Goal: Task Accomplishment & Management: Manage account settings

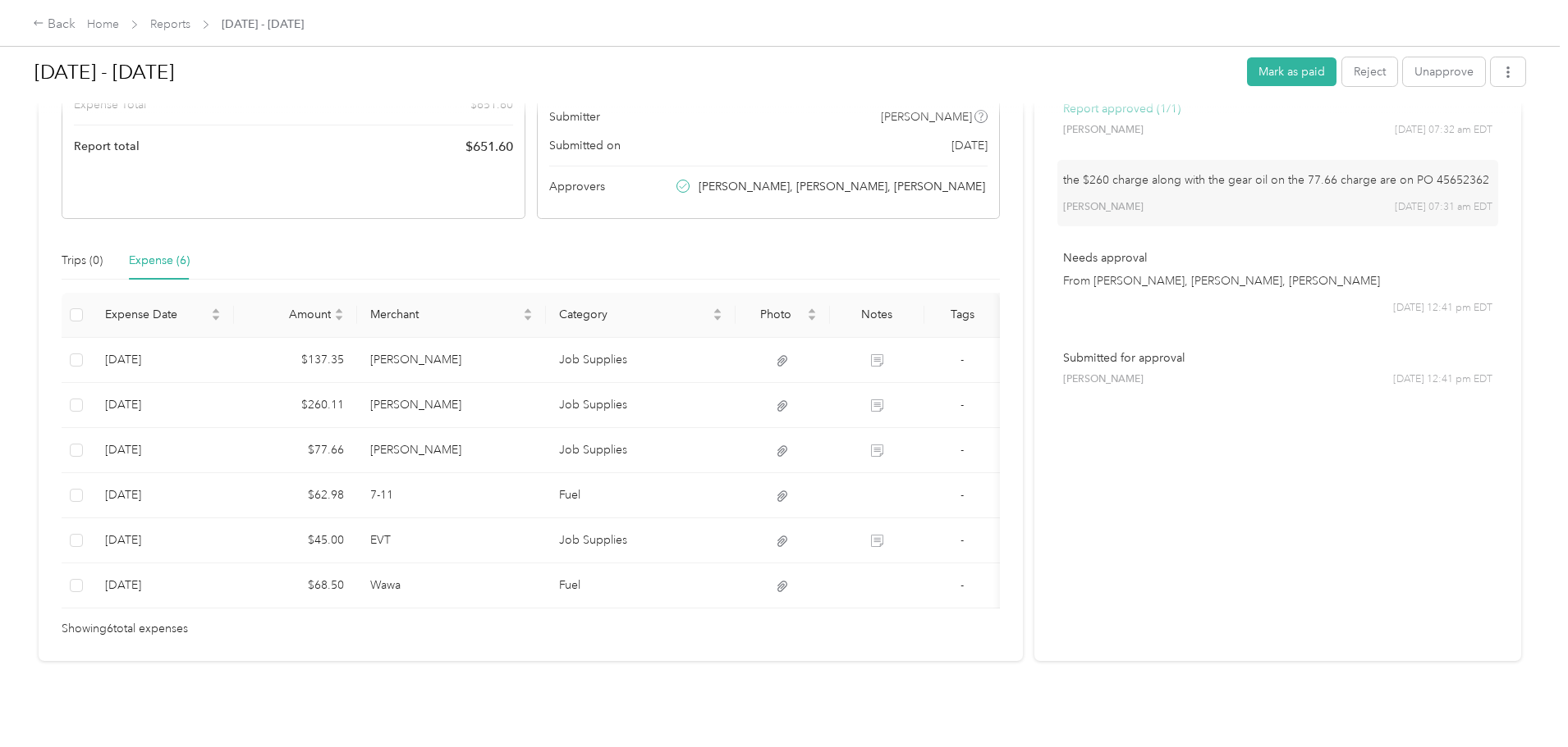
scroll to position [269, 0]
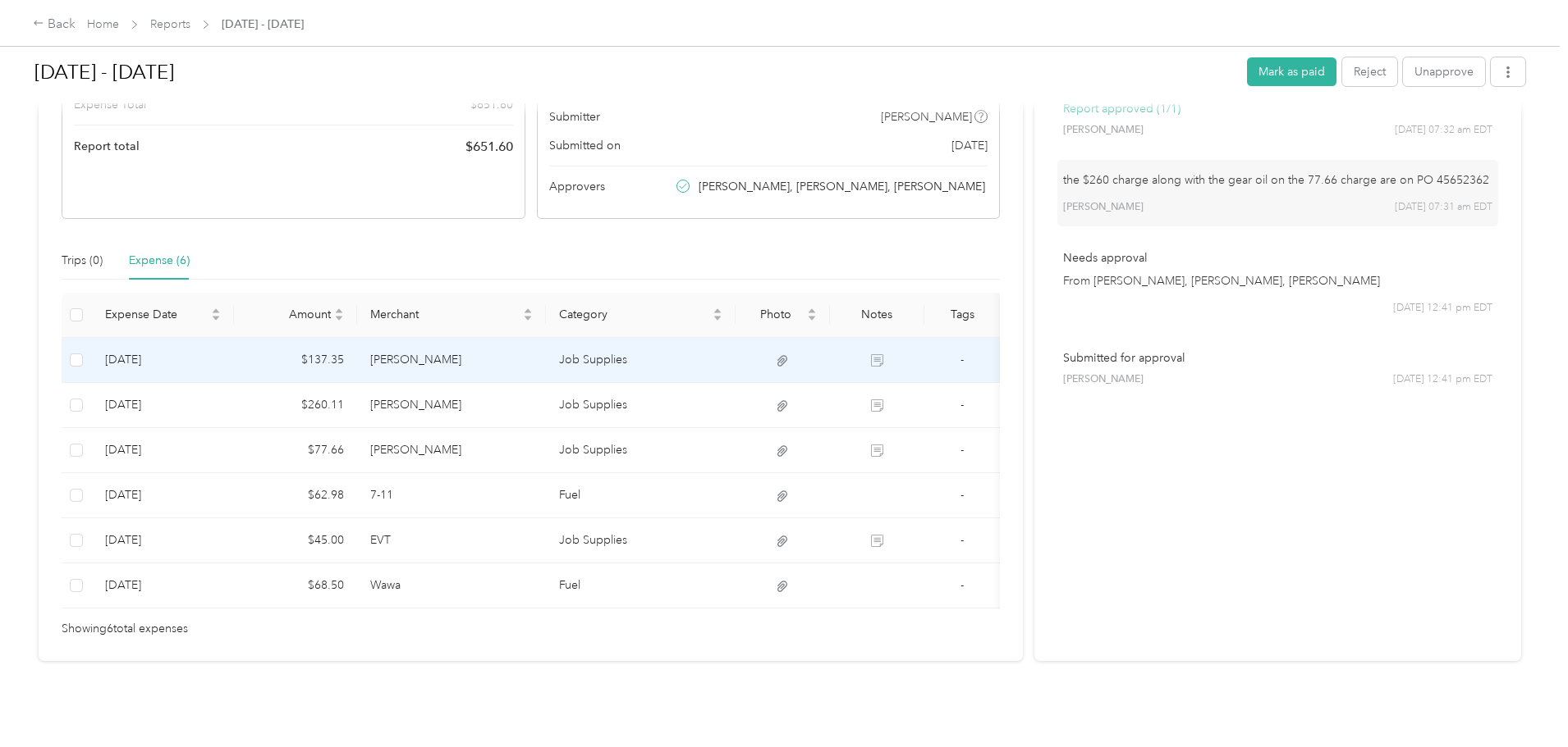
click at [520, 340] on td "[PERSON_NAME]" at bounding box center [451, 360] width 189 height 45
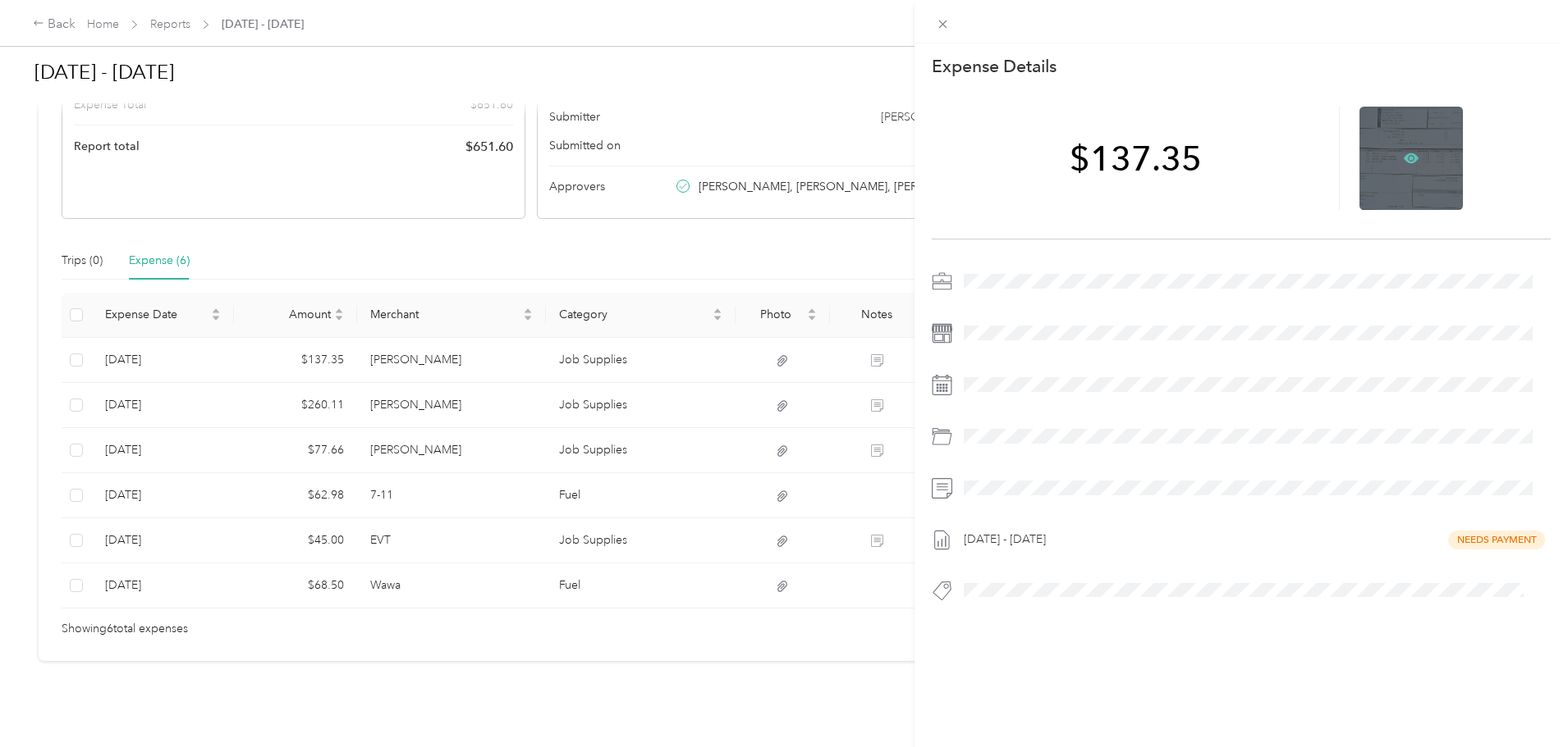
click at [1403, 159] on icon at bounding box center [1411, 158] width 15 height 10
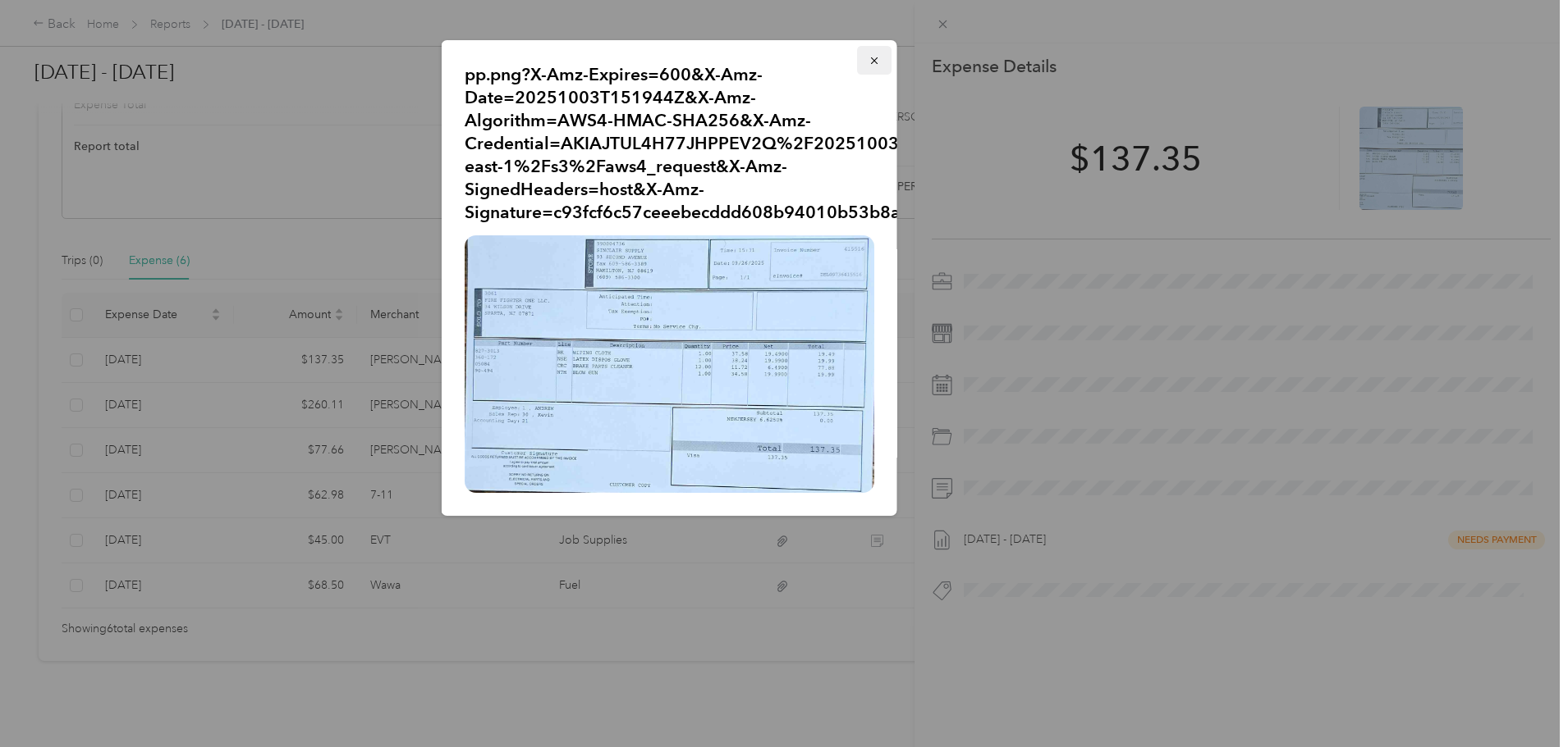
click at [874, 60] on icon "button" at bounding box center [873, 60] width 6 height 6
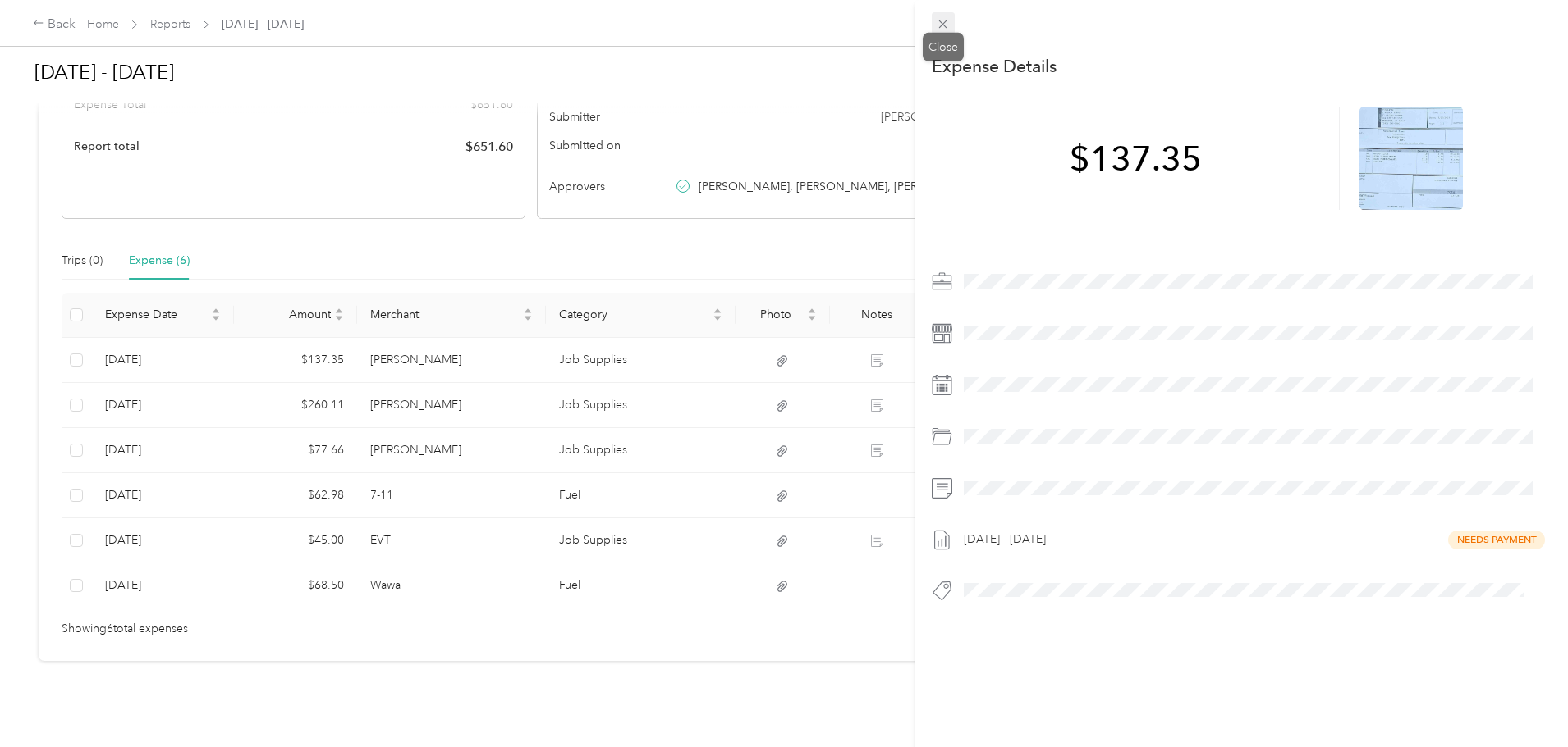
click at [951, 24] on span at bounding box center [943, 23] width 23 height 23
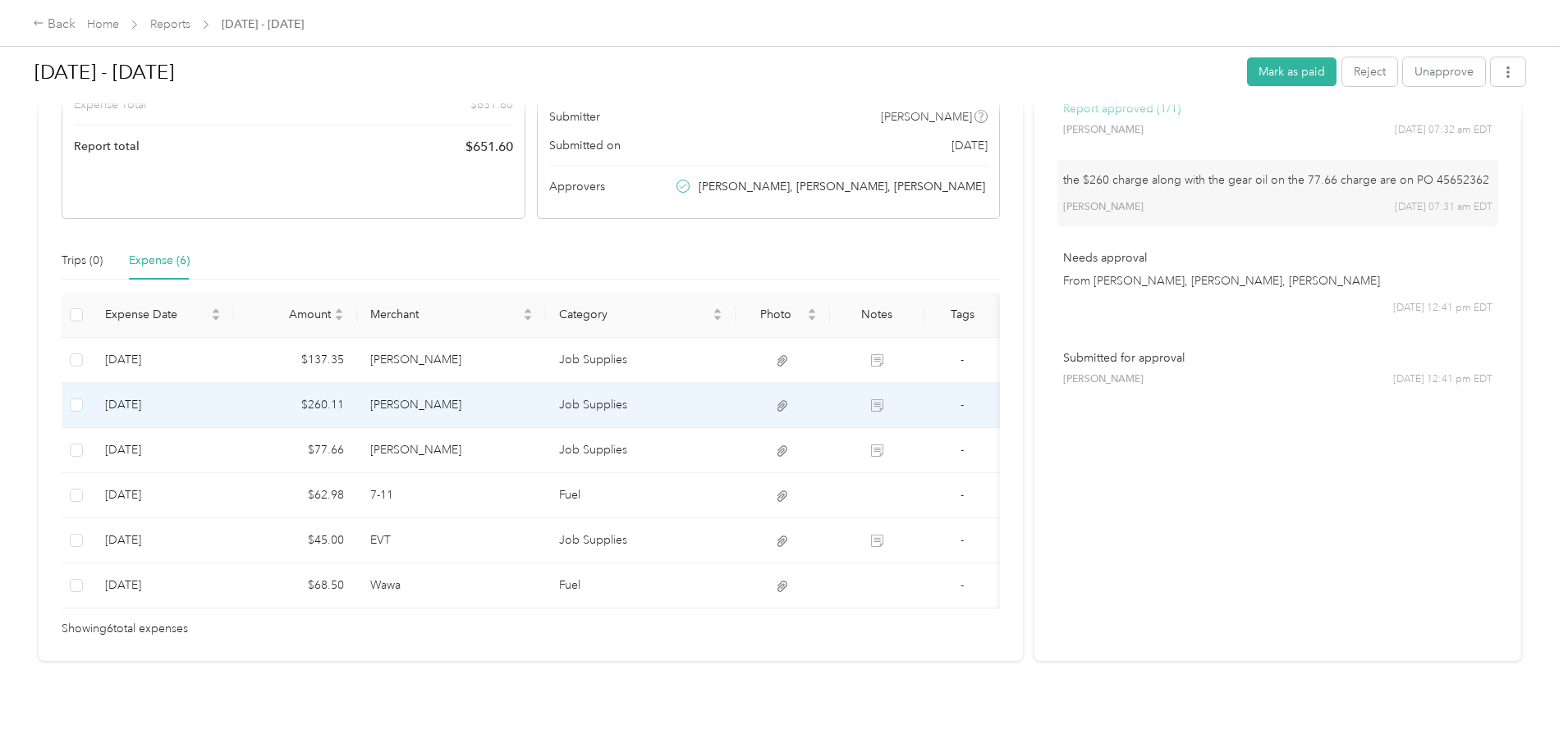
click at [650, 395] on td "Job Supplies" at bounding box center [640, 405] width 189 height 45
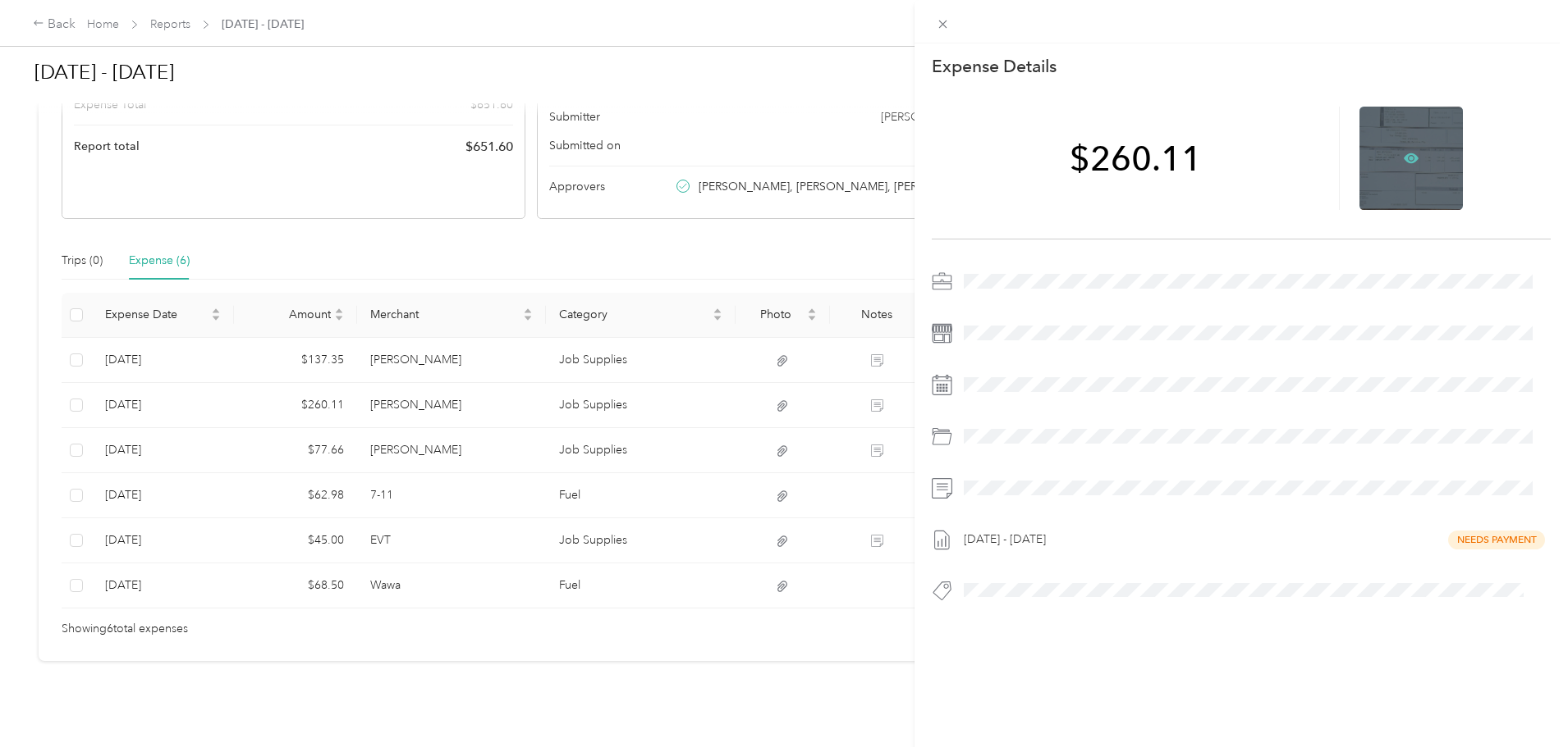
click at [1403, 161] on icon at bounding box center [1411, 158] width 15 height 15
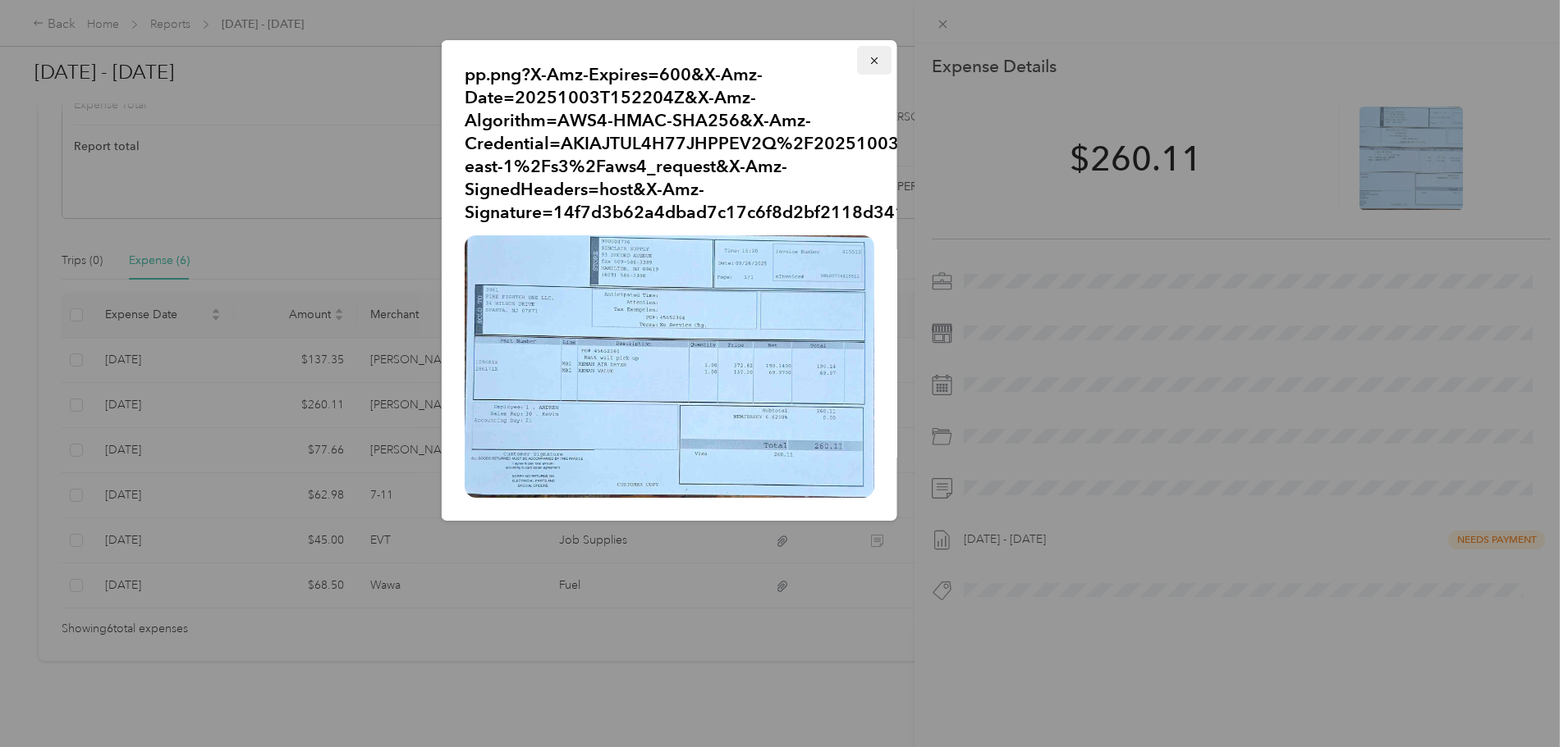
click at [873, 61] on icon "button" at bounding box center [873, 60] width 6 height 6
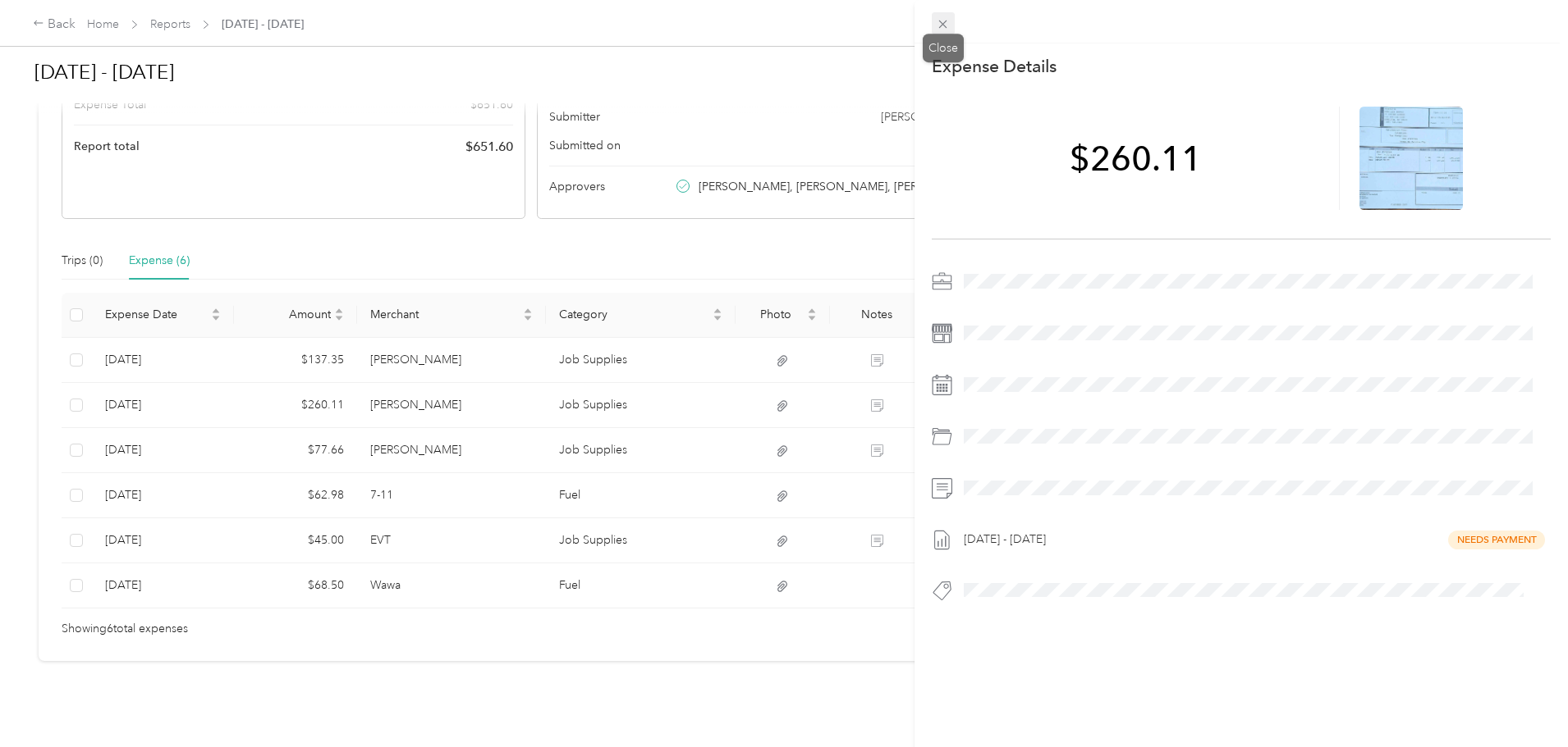
click at [946, 26] on icon at bounding box center [942, 24] width 14 height 14
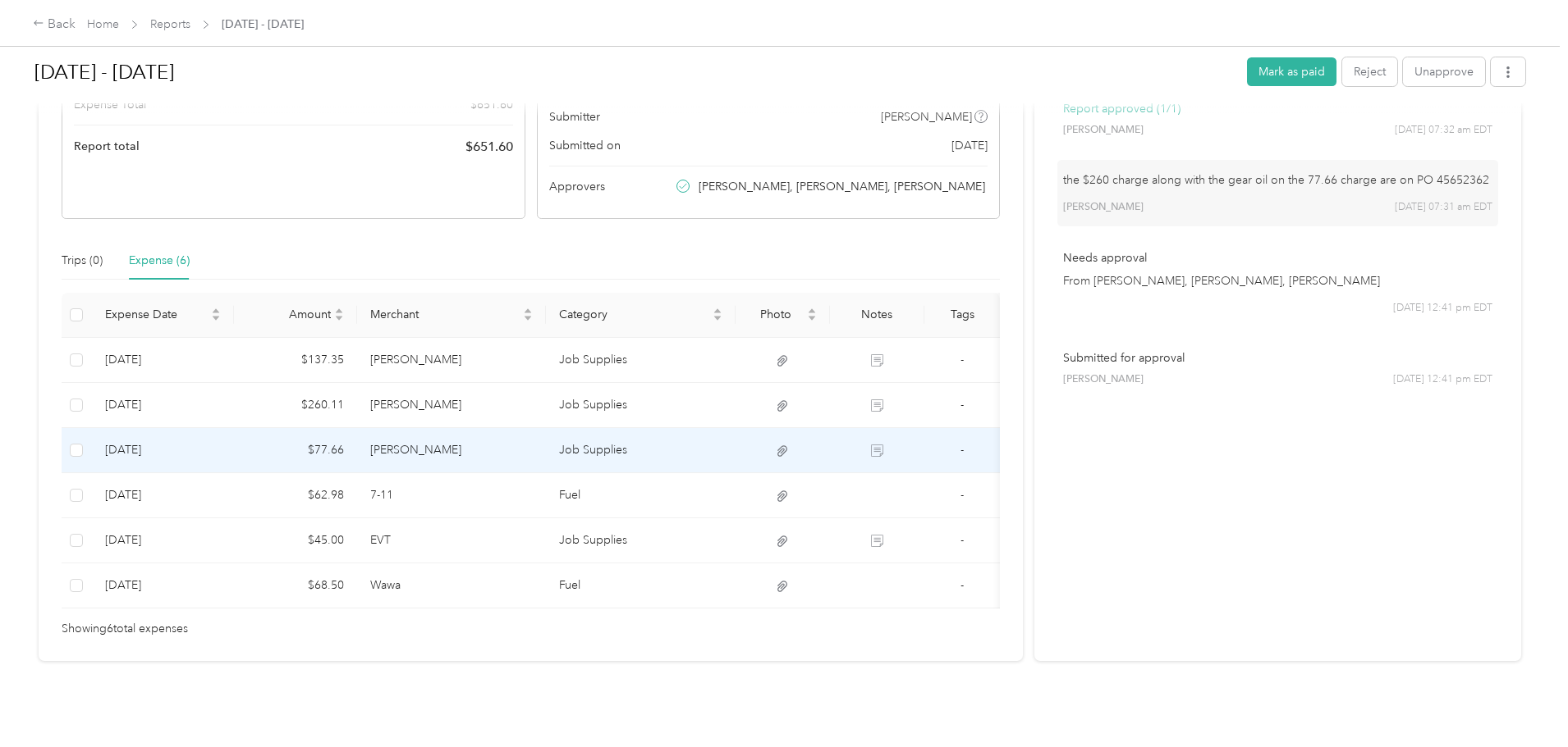
click at [541, 428] on td "[PERSON_NAME]" at bounding box center [451, 450] width 189 height 45
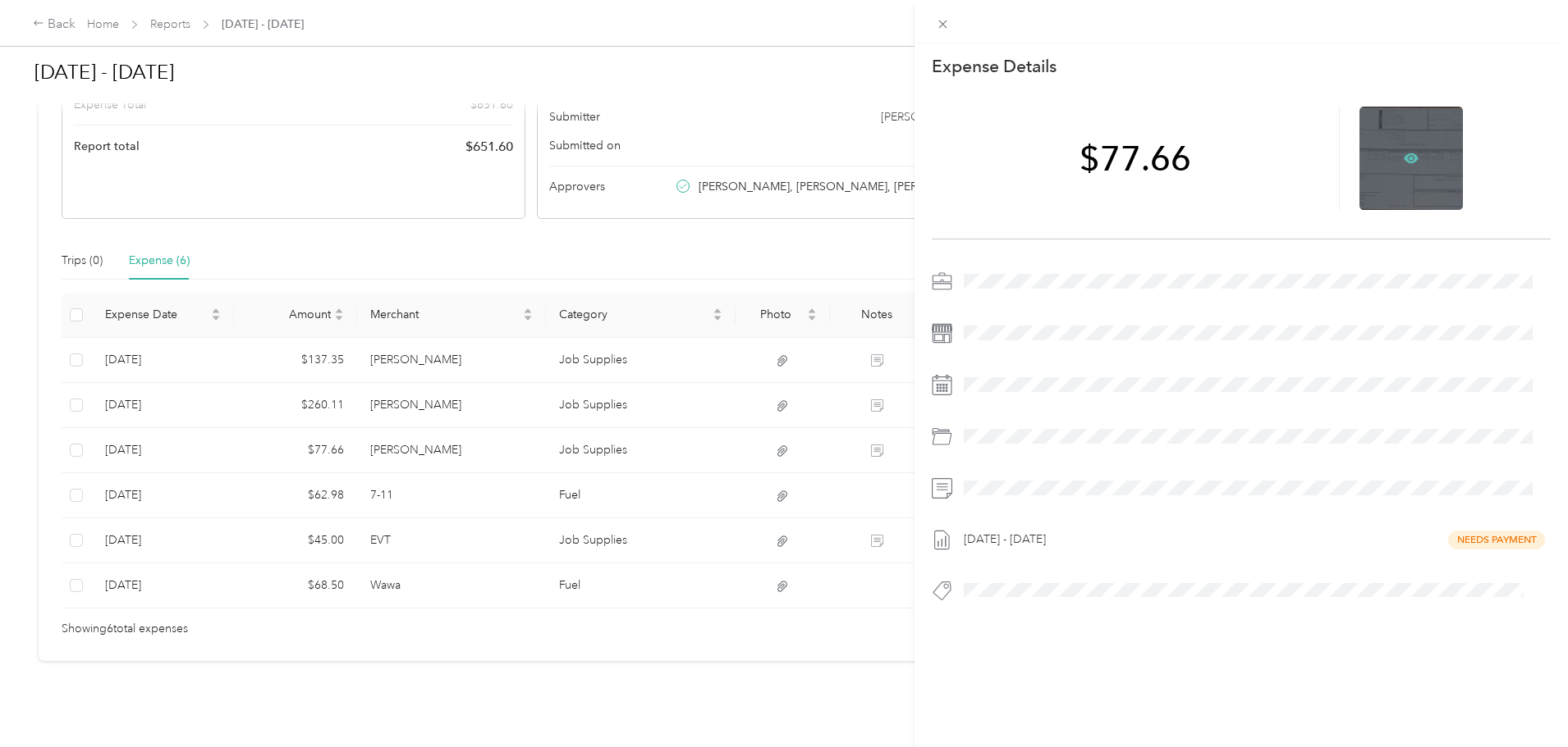
click at [1403, 155] on icon at bounding box center [1411, 158] width 15 height 10
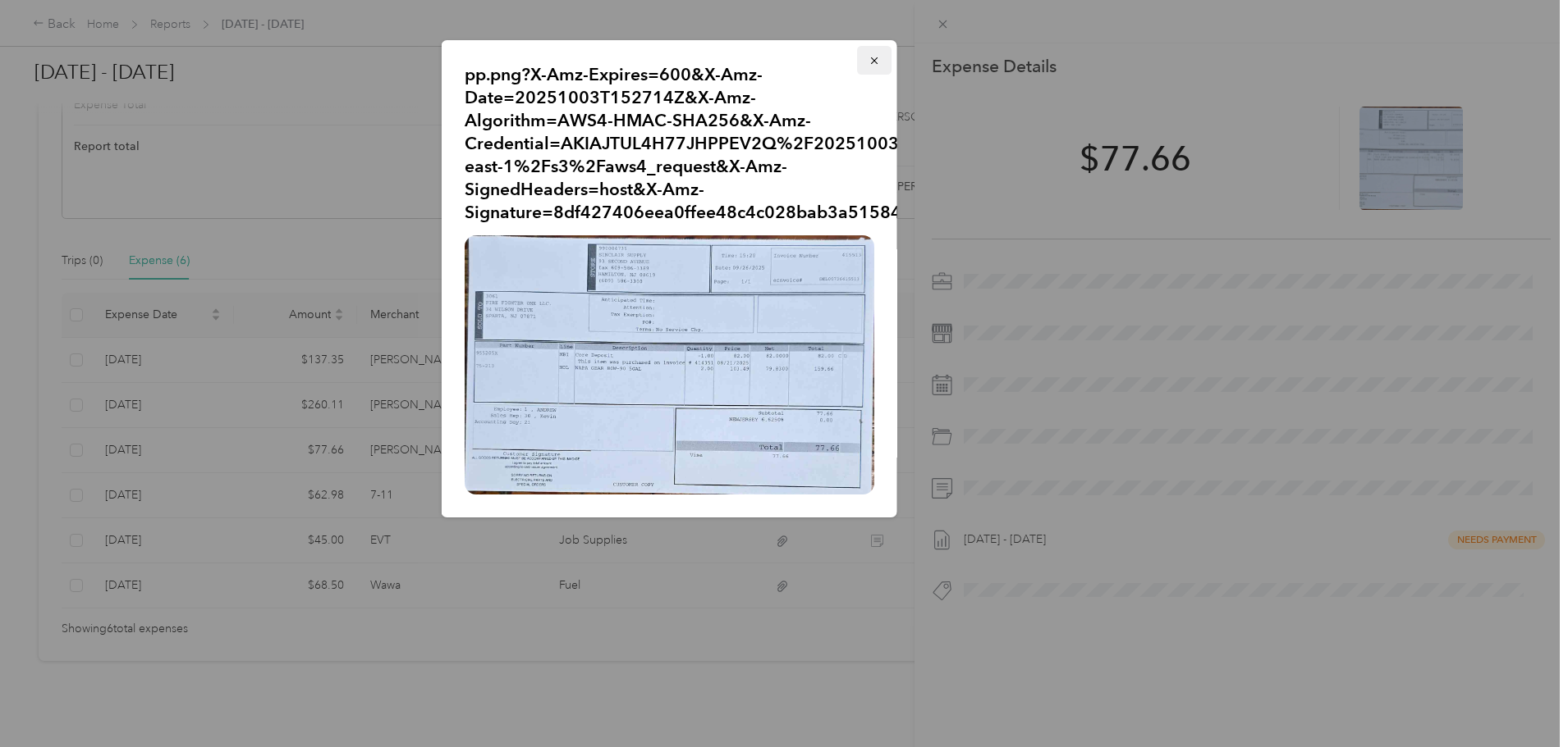
click at [869, 60] on icon "button" at bounding box center [874, 60] width 12 height 12
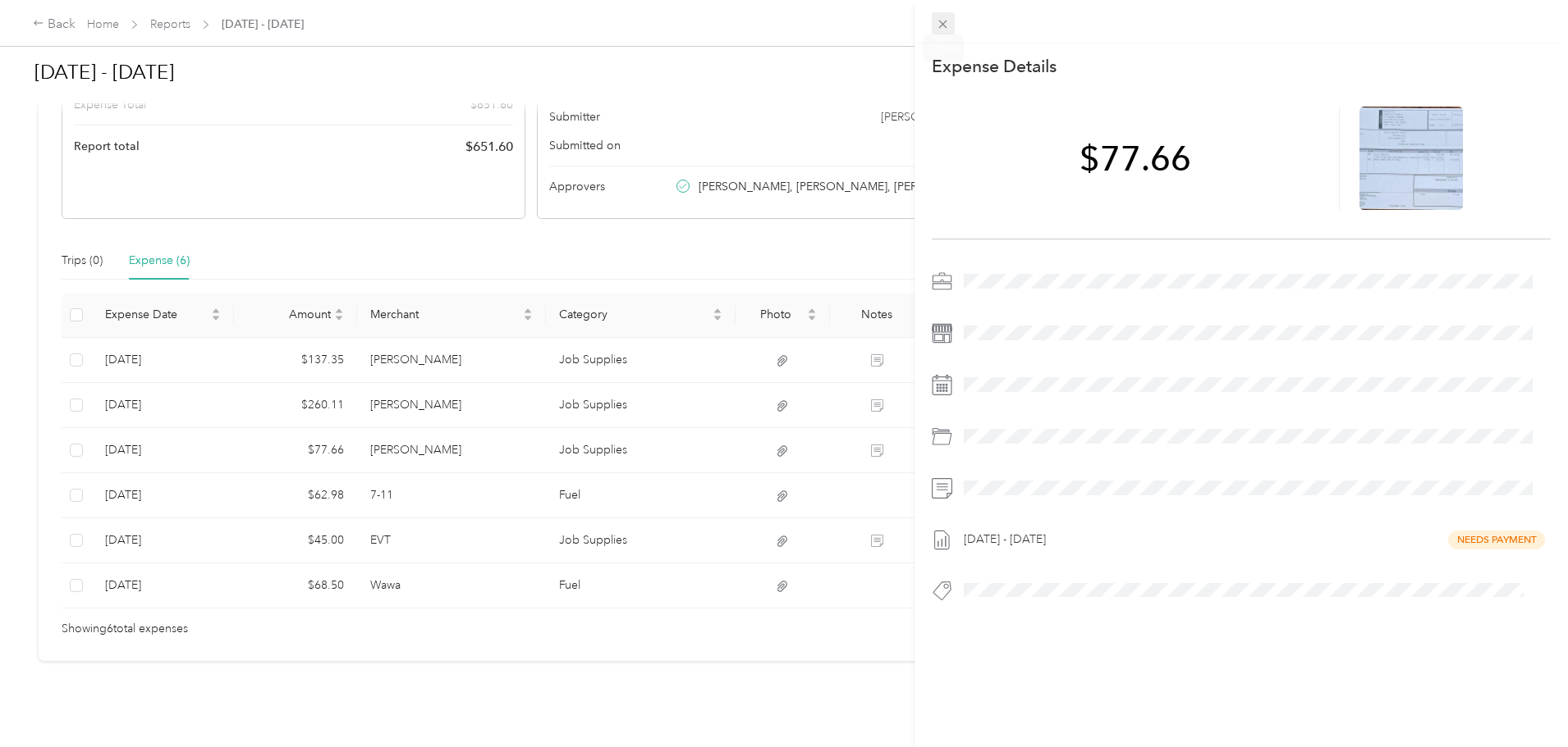
click at [950, 18] on icon at bounding box center [942, 24] width 14 height 14
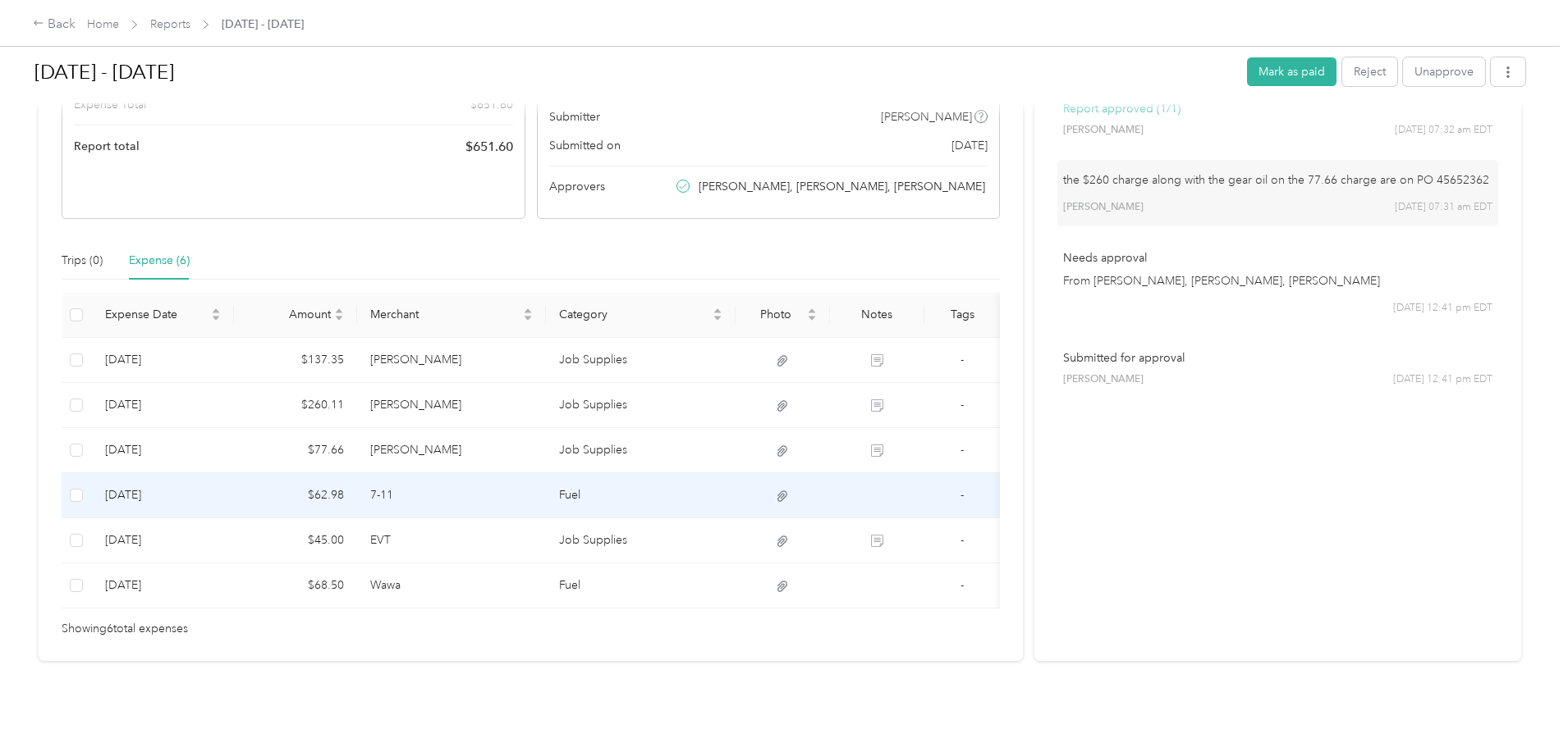
click at [547, 474] on td "7-11" at bounding box center [451, 496] width 189 height 45
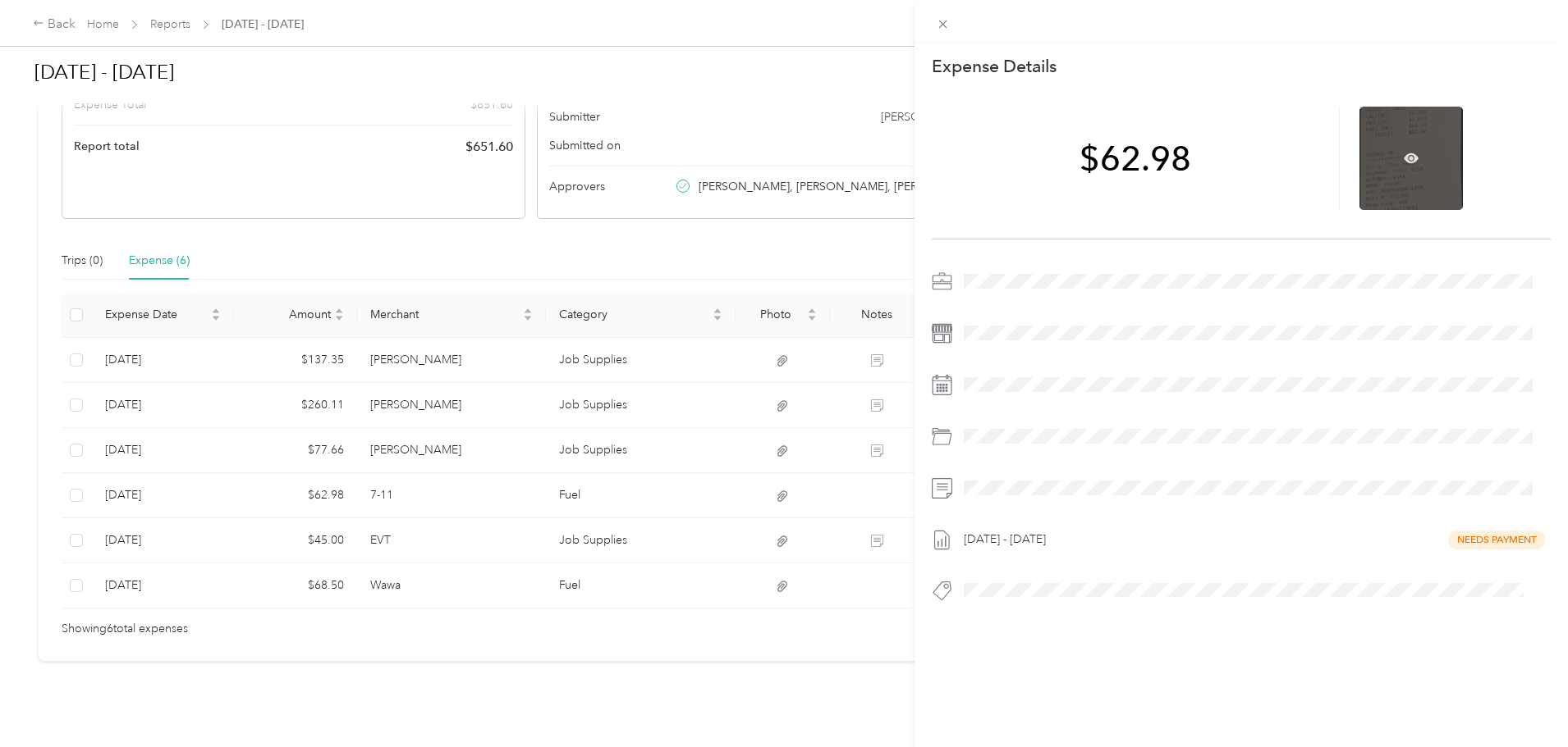
click at [1389, 156] on div at bounding box center [1411, 158] width 103 height 103
click at [1403, 160] on icon at bounding box center [1411, 158] width 15 height 10
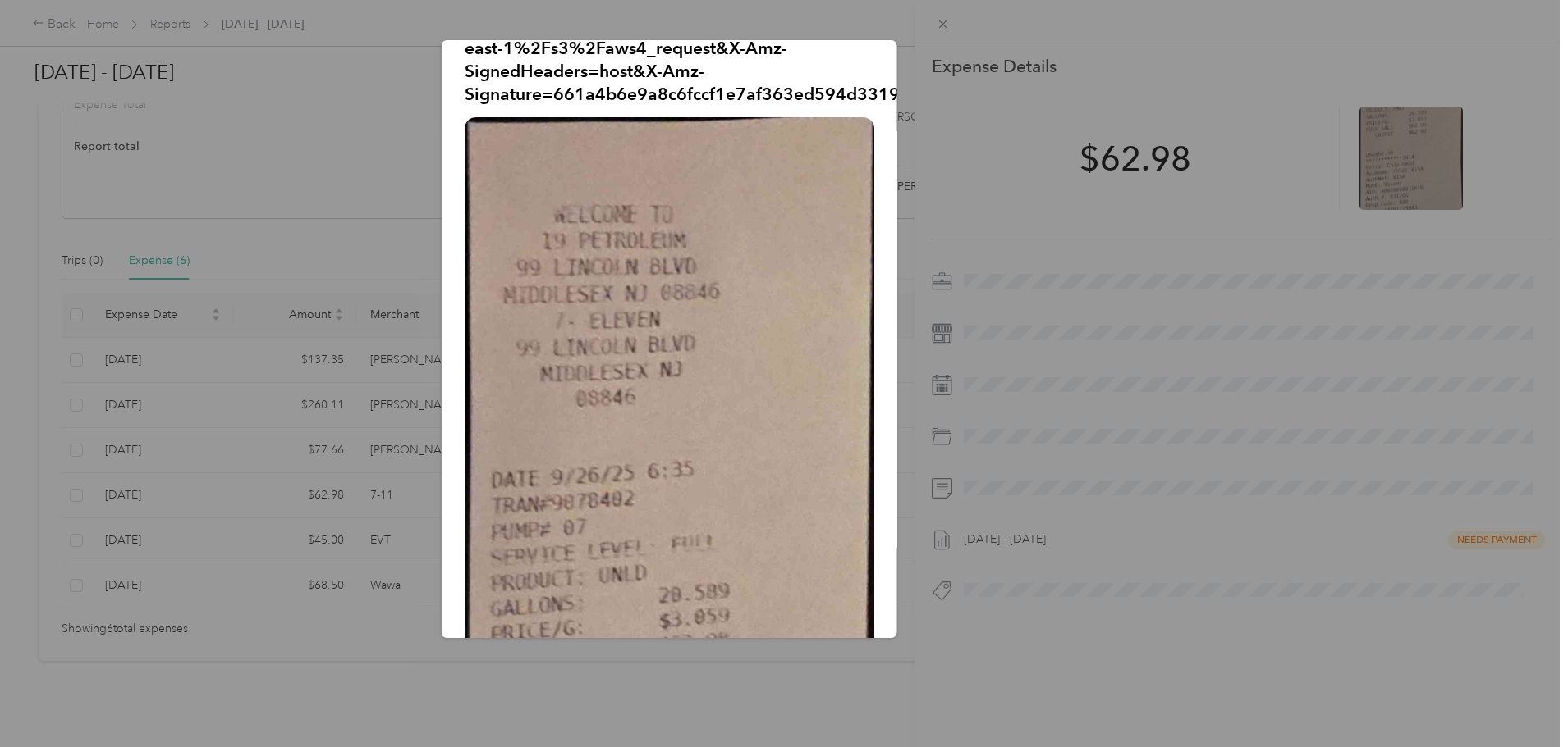
scroll to position [0, 0]
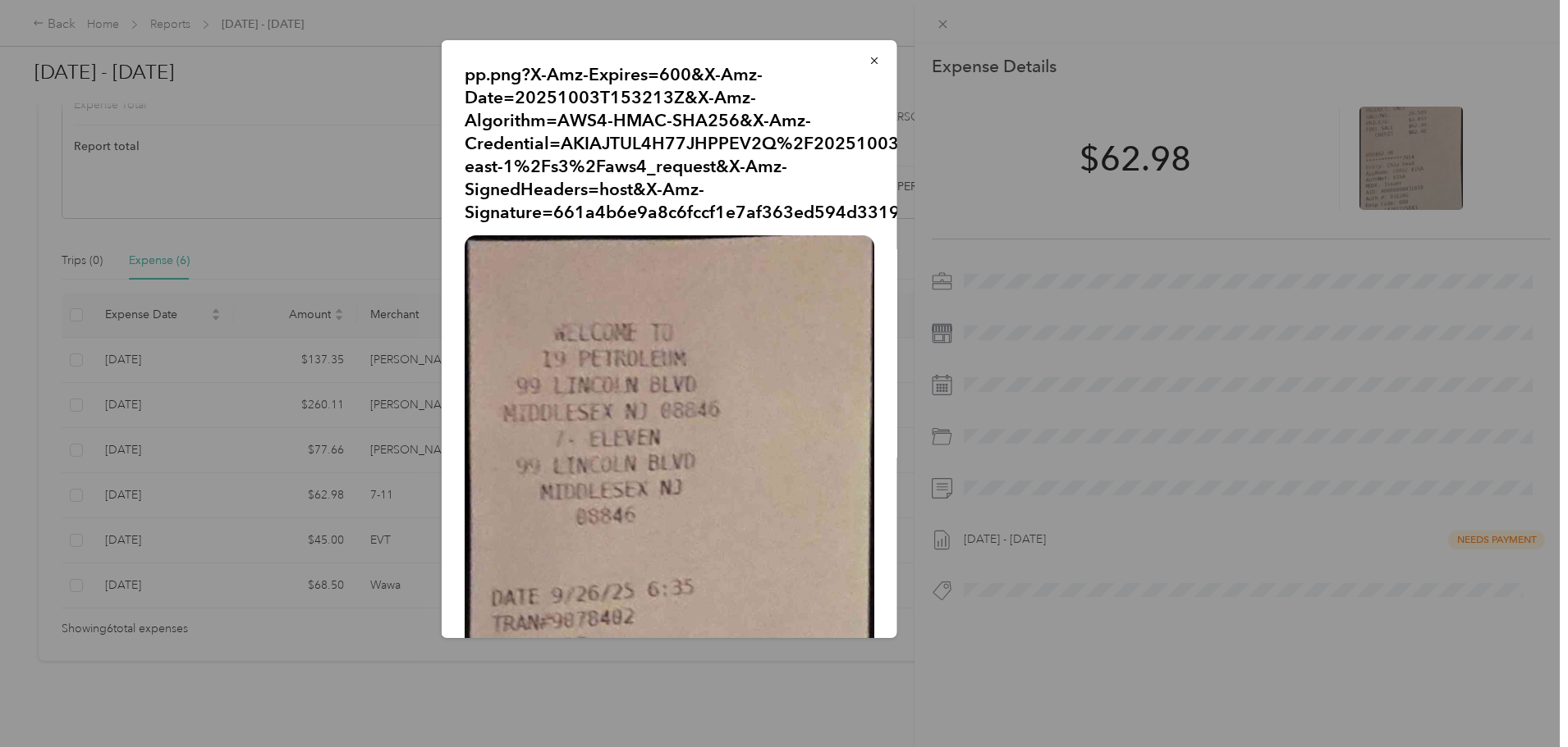
click at [868, 57] on icon "button" at bounding box center [874, 60] width 12 height 12
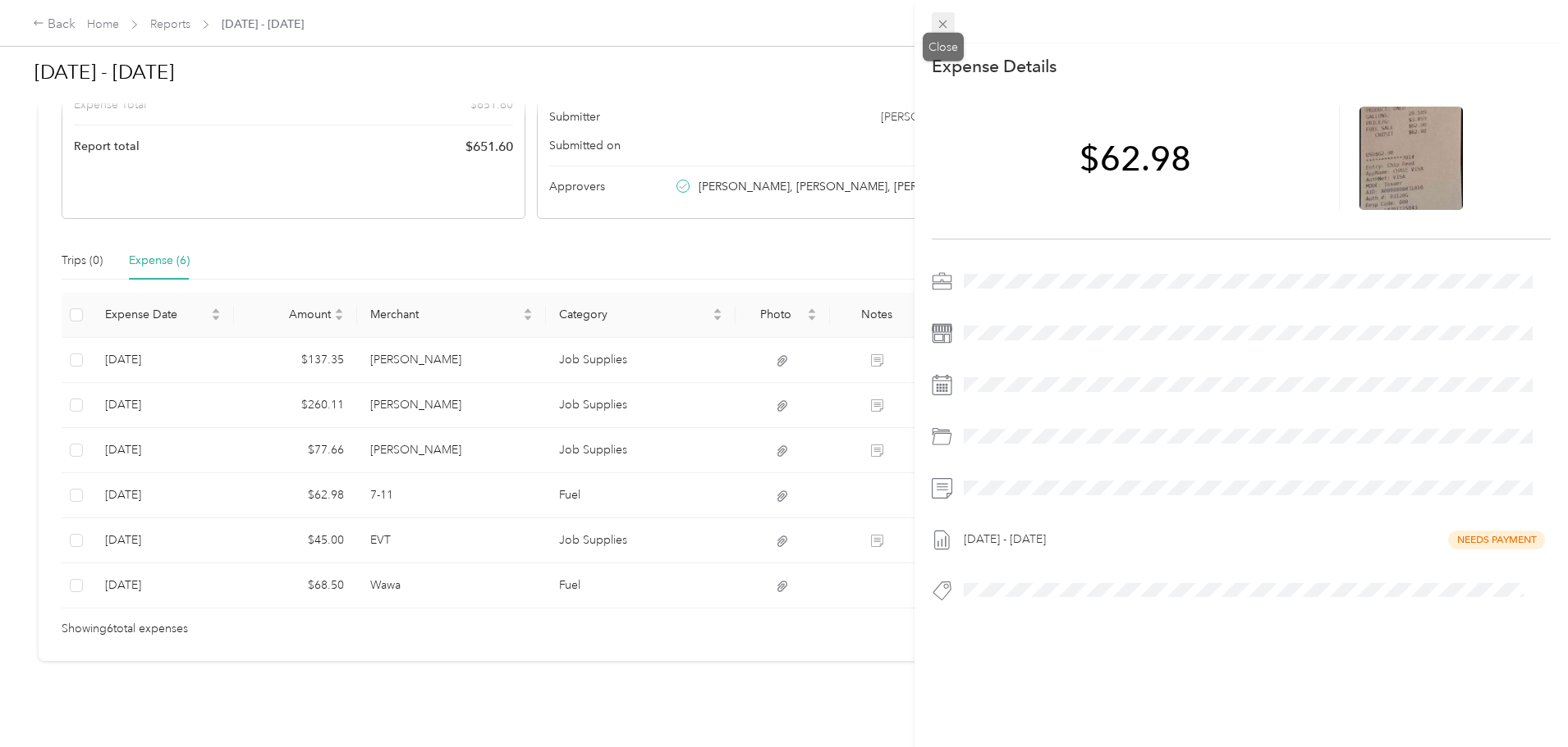
click at [941, 22] on icon at bounding box center [943, 24] width 8 height 8
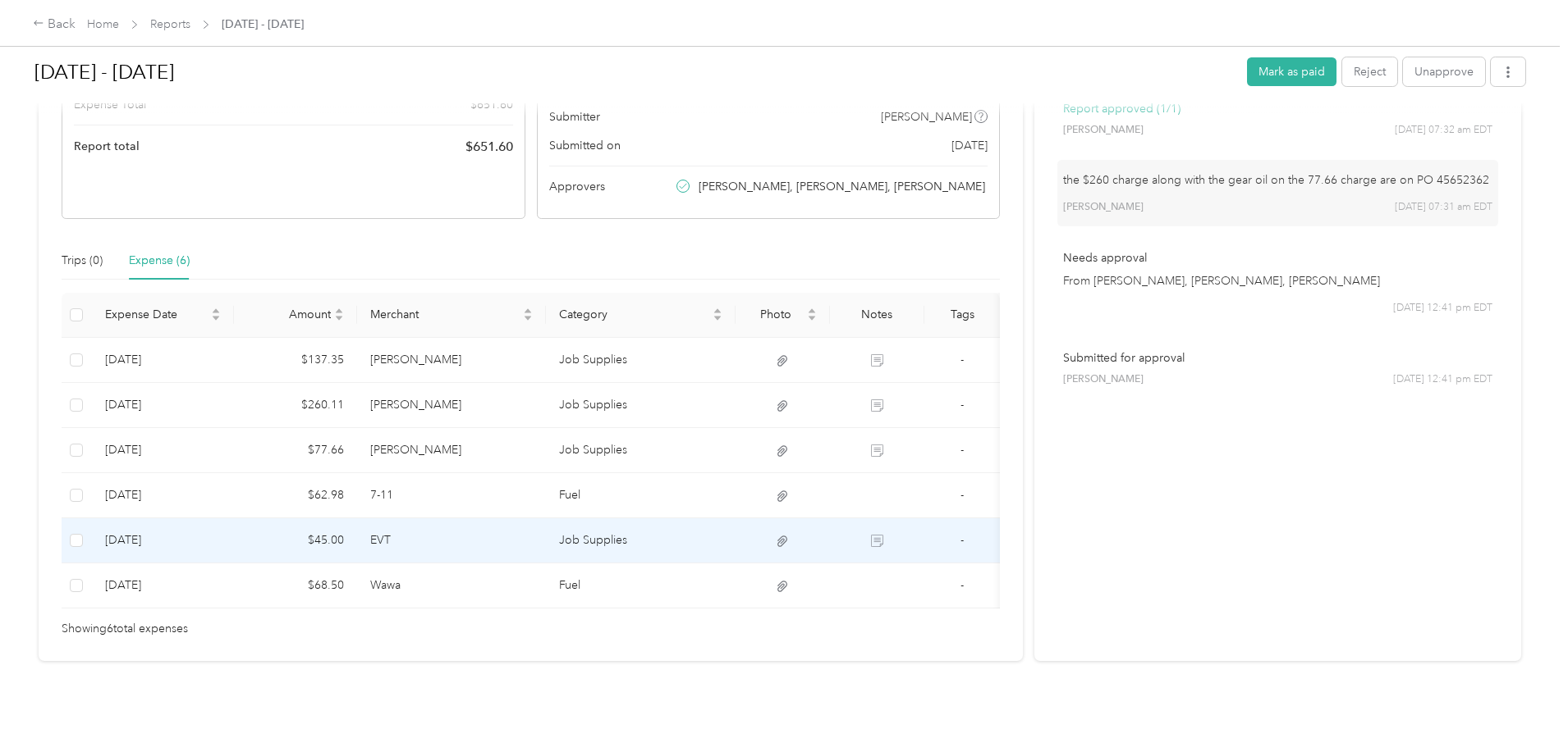
click at [519, 518] on td "EVT" at bounding box center [451, 540] width 189 height 45
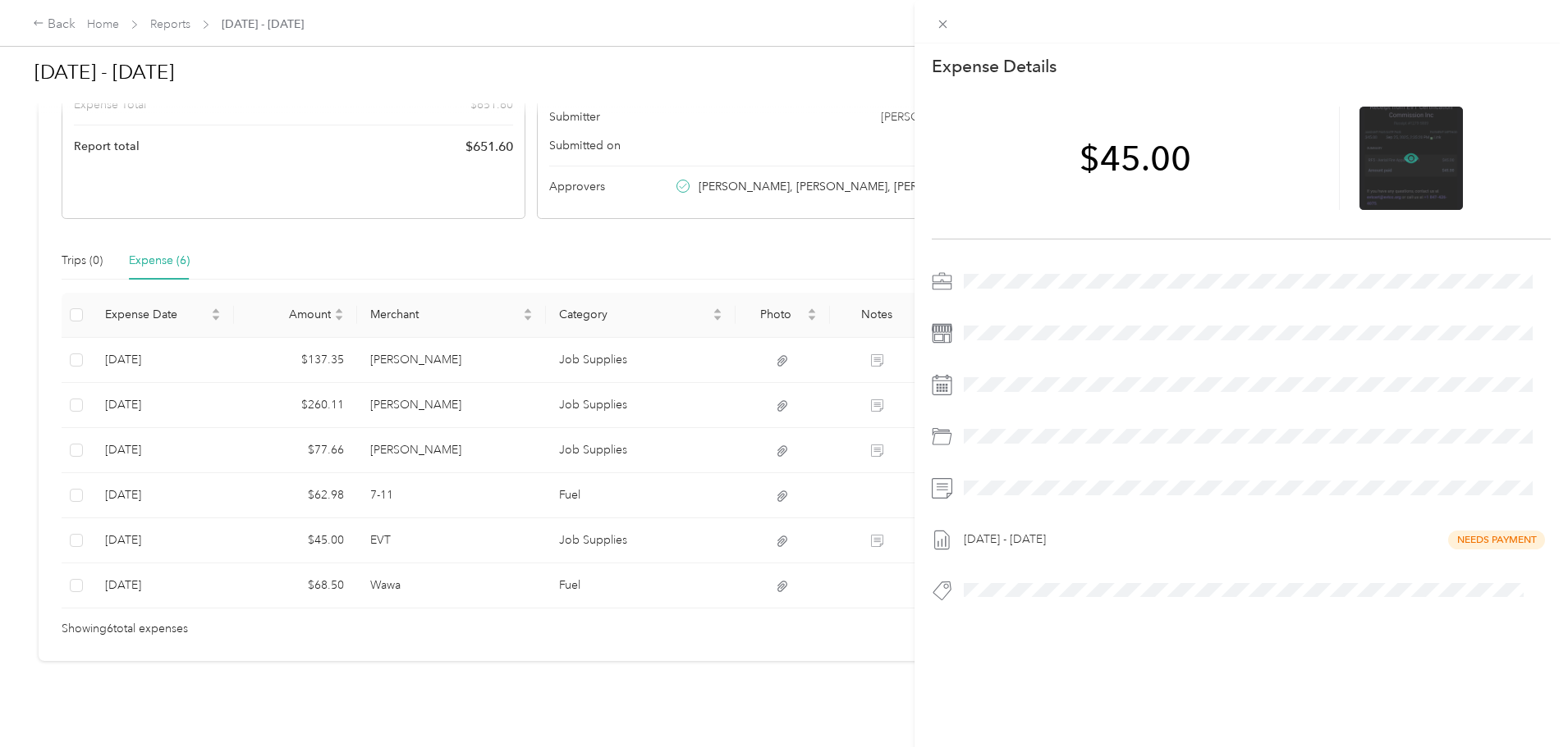
click at [1404, 154] on icon at bounding box center [1411, 158] width 15 height 10
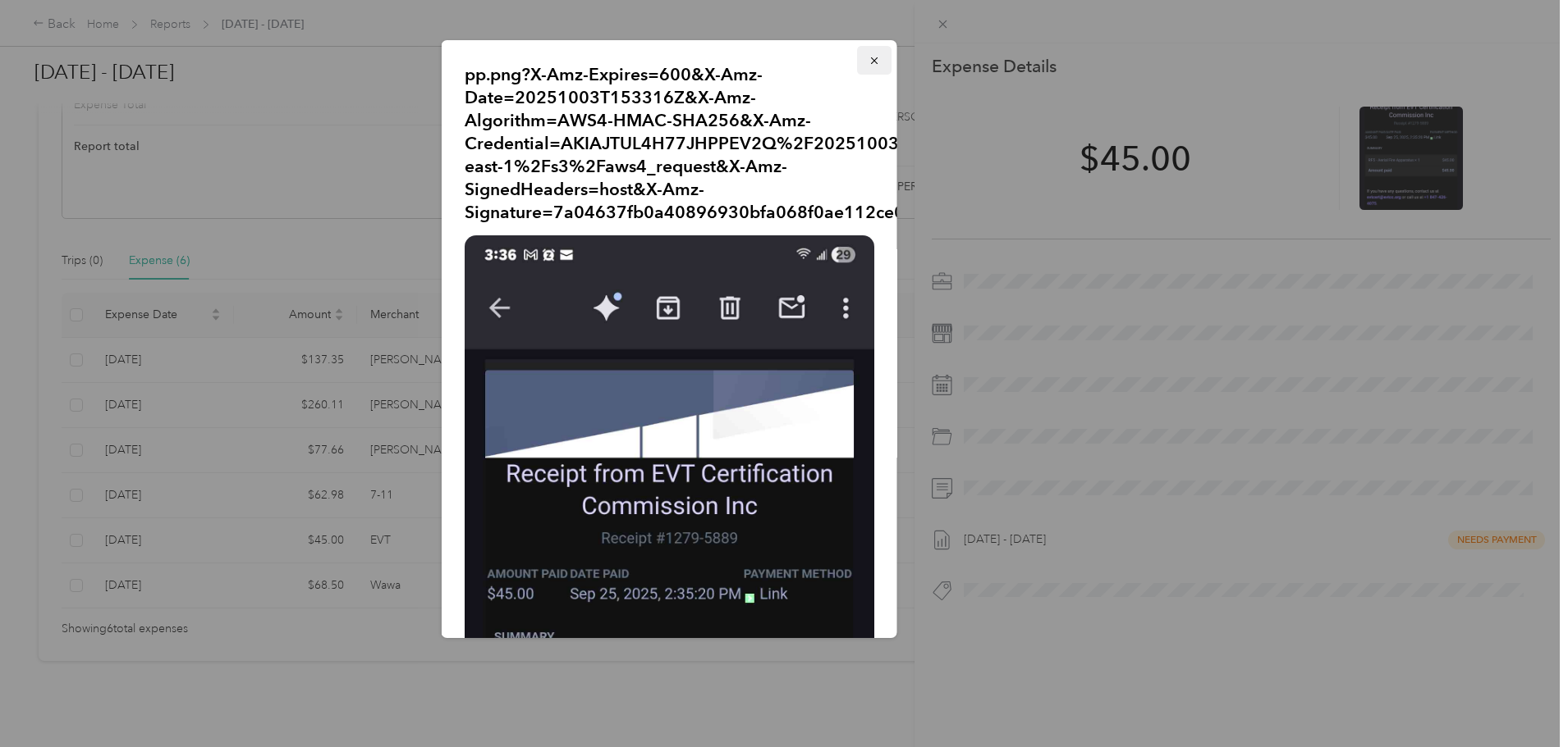
click at [868, 61] on icon "button" at bounding box center [874, 60] width 12 height 12
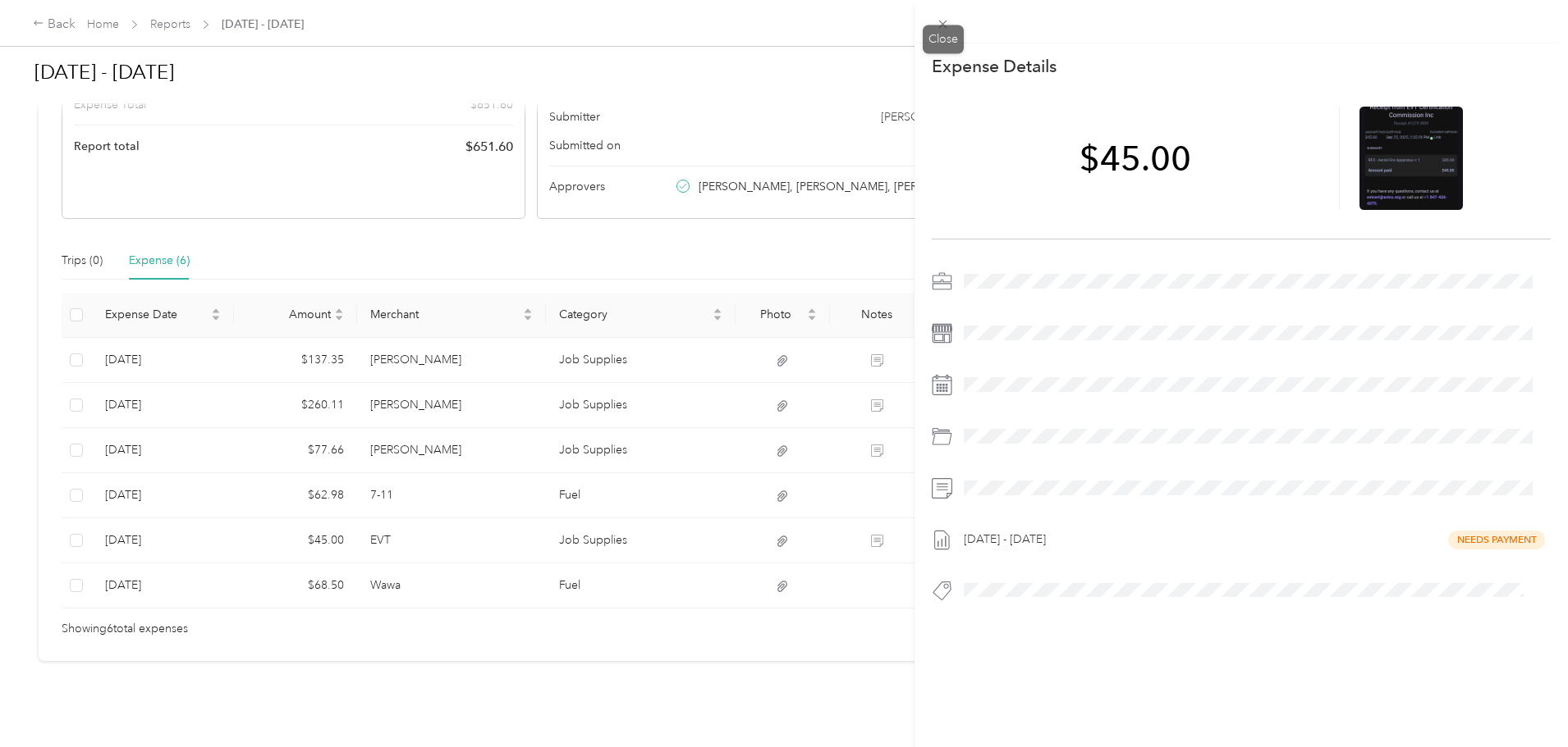
click at [939, 19] on icon at bounding box center [942, 24] width 14 height 14
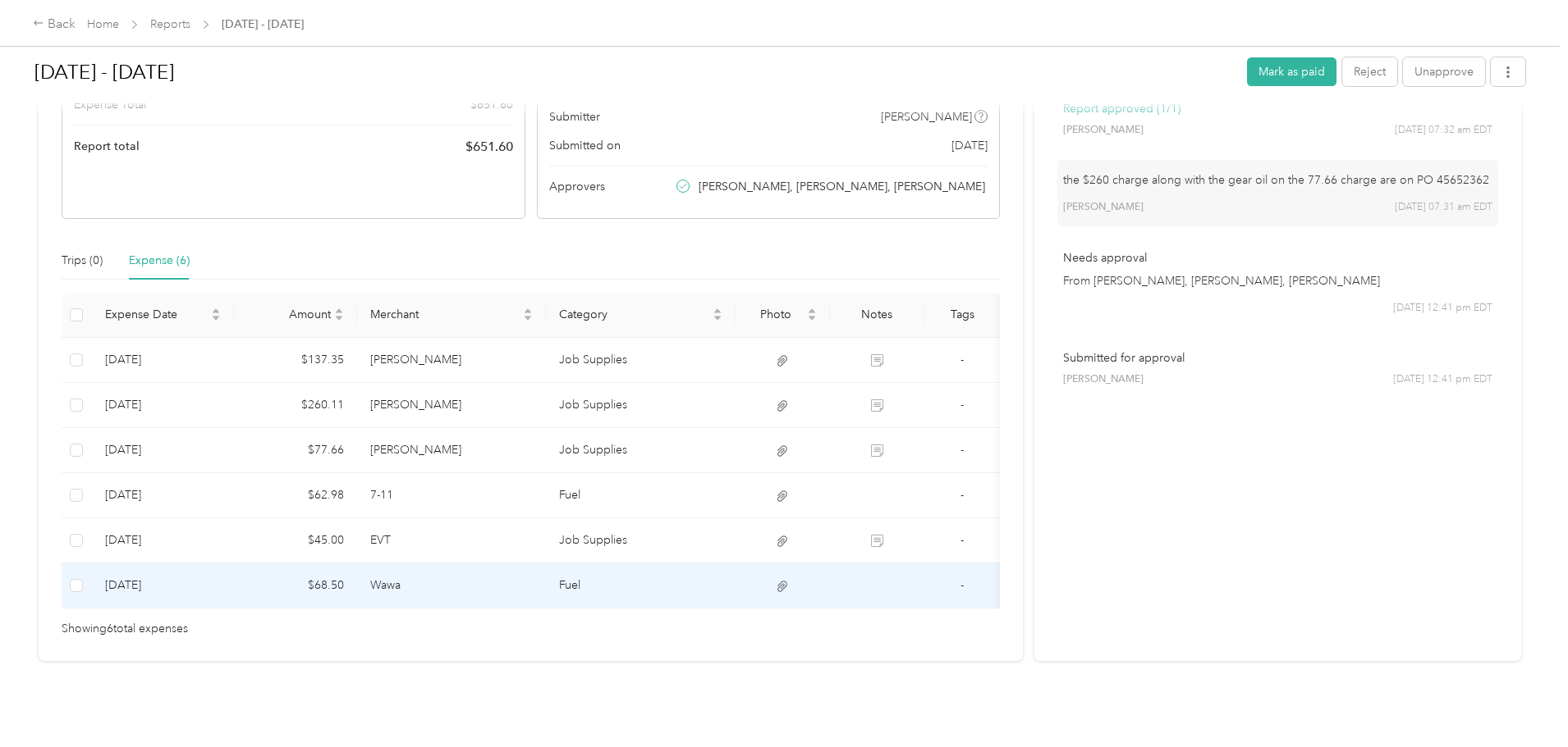
click at [547, 563] on td "Wawa" at bounding box center [451, 585] width 189 height 45
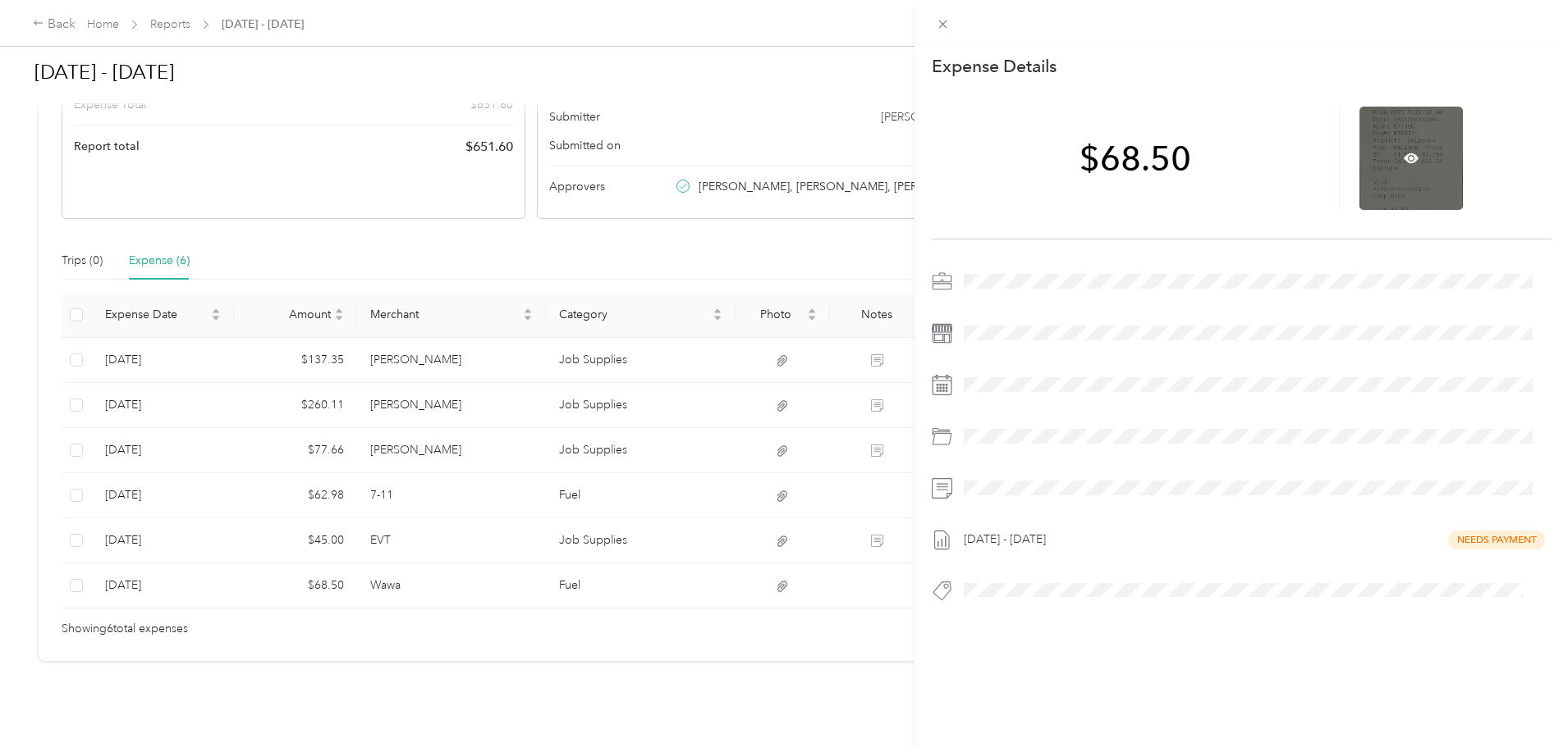
click at [1394, 154] on div at bounding box center [1411, 158] width 103 height 103
click at [1403, 157] on icon at bounding box center [1411, 158] width 15 height 10
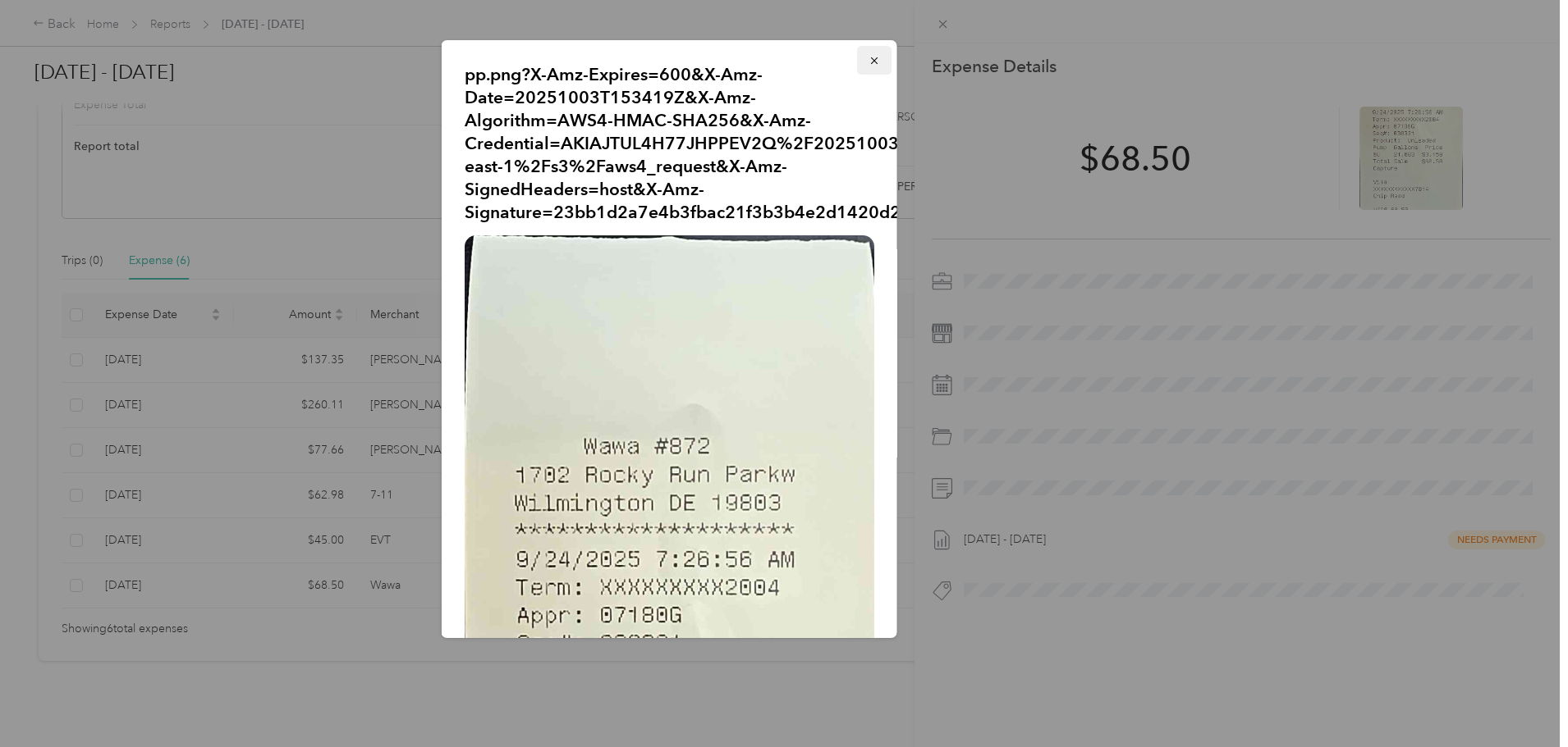
click at [868, 55] on icon "button" at bounding box center [874, 60] width 12 height 12
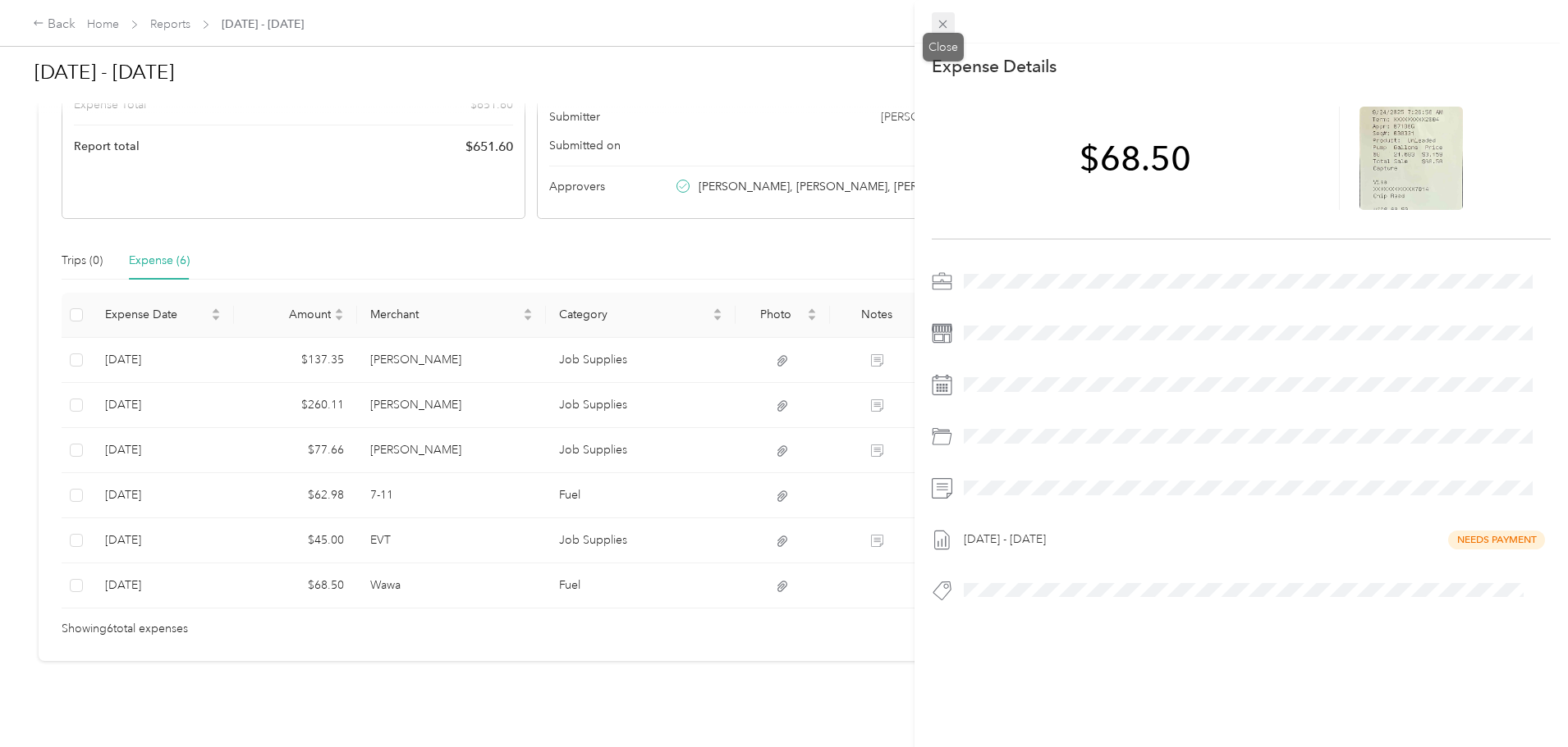
click at [940, 20] on icon at bounding box center [942, 24] width 14 height 14
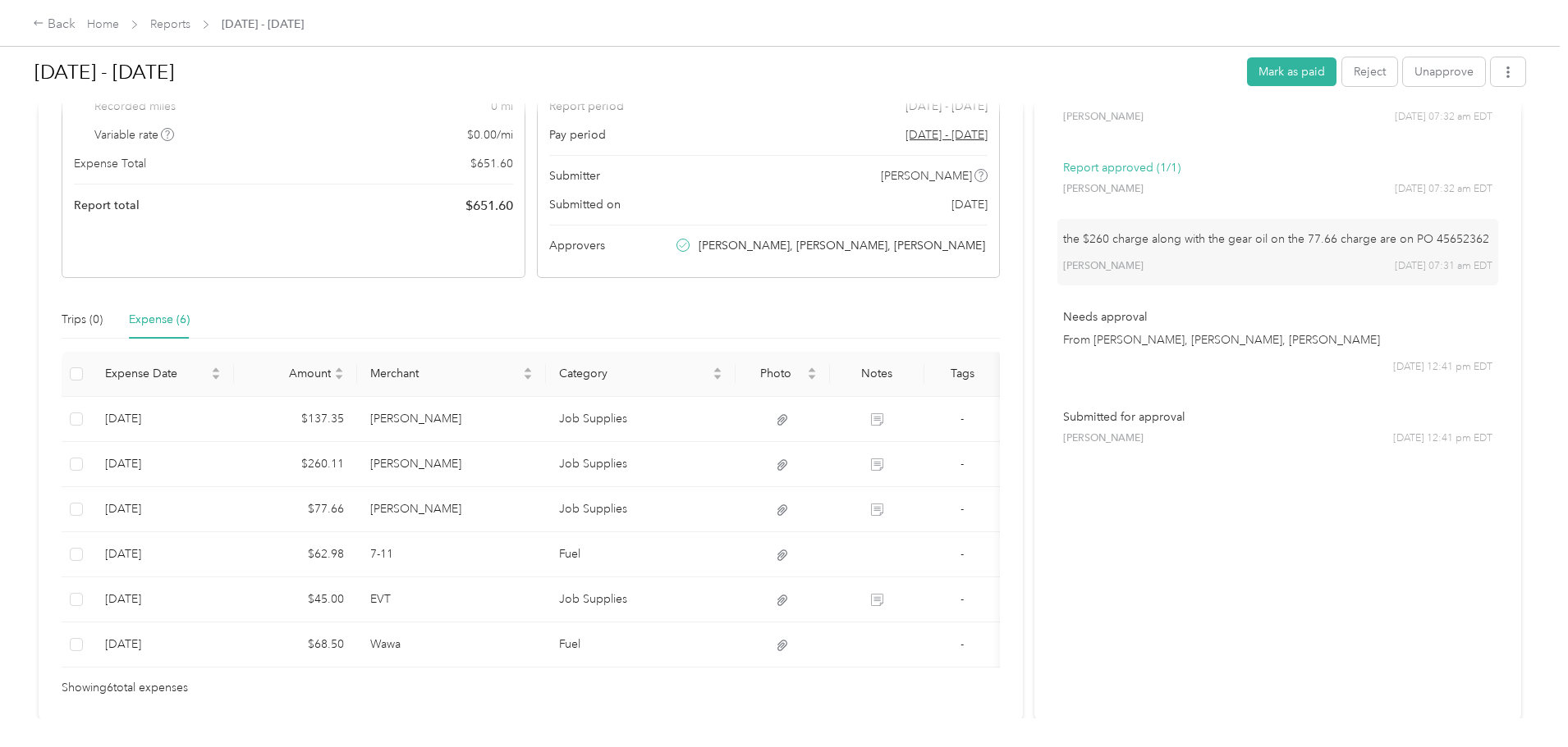
scroll to position [105, 0]
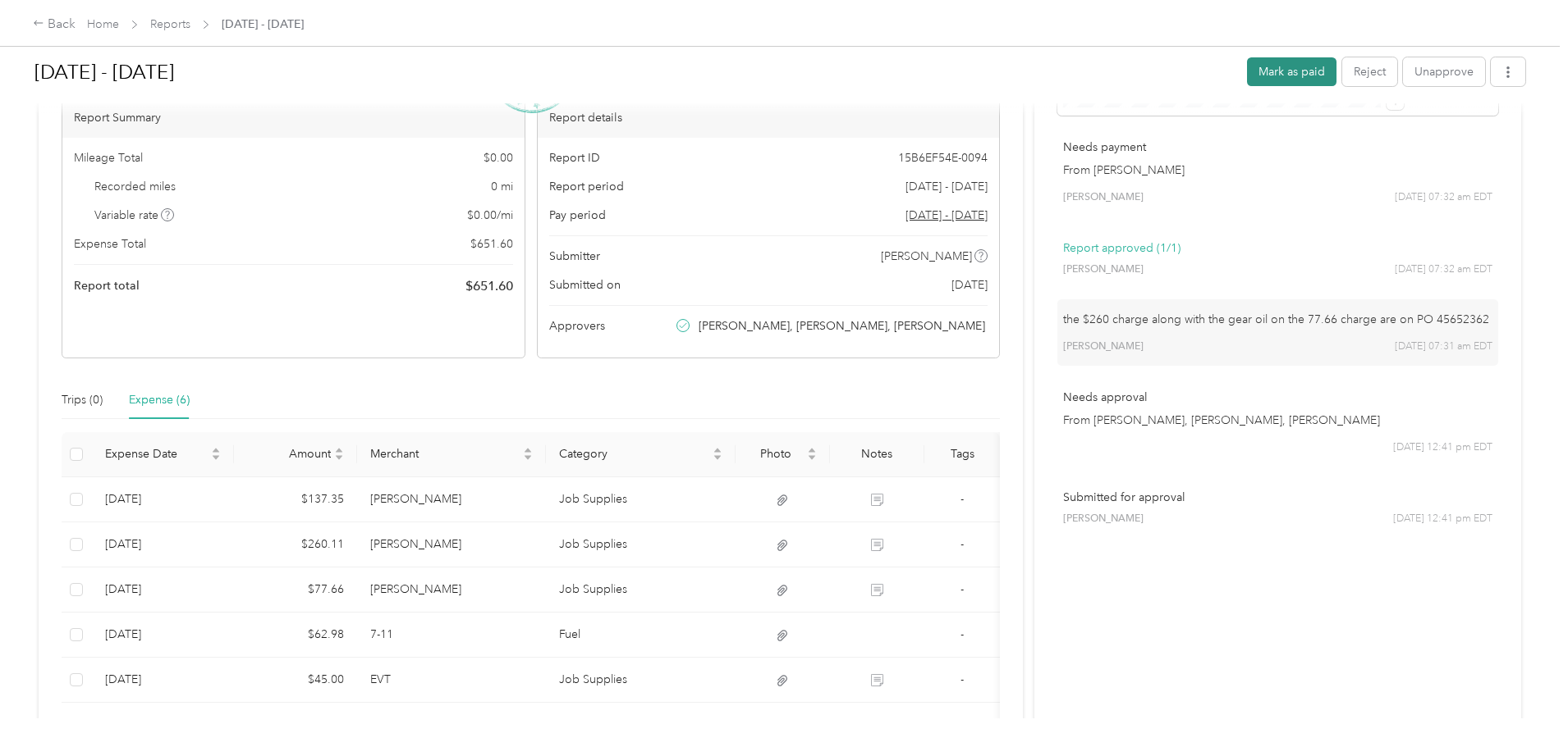
click at [1247, 68] on button "Mark as paid" at bounding box center [1292, 71] width 90 height 28
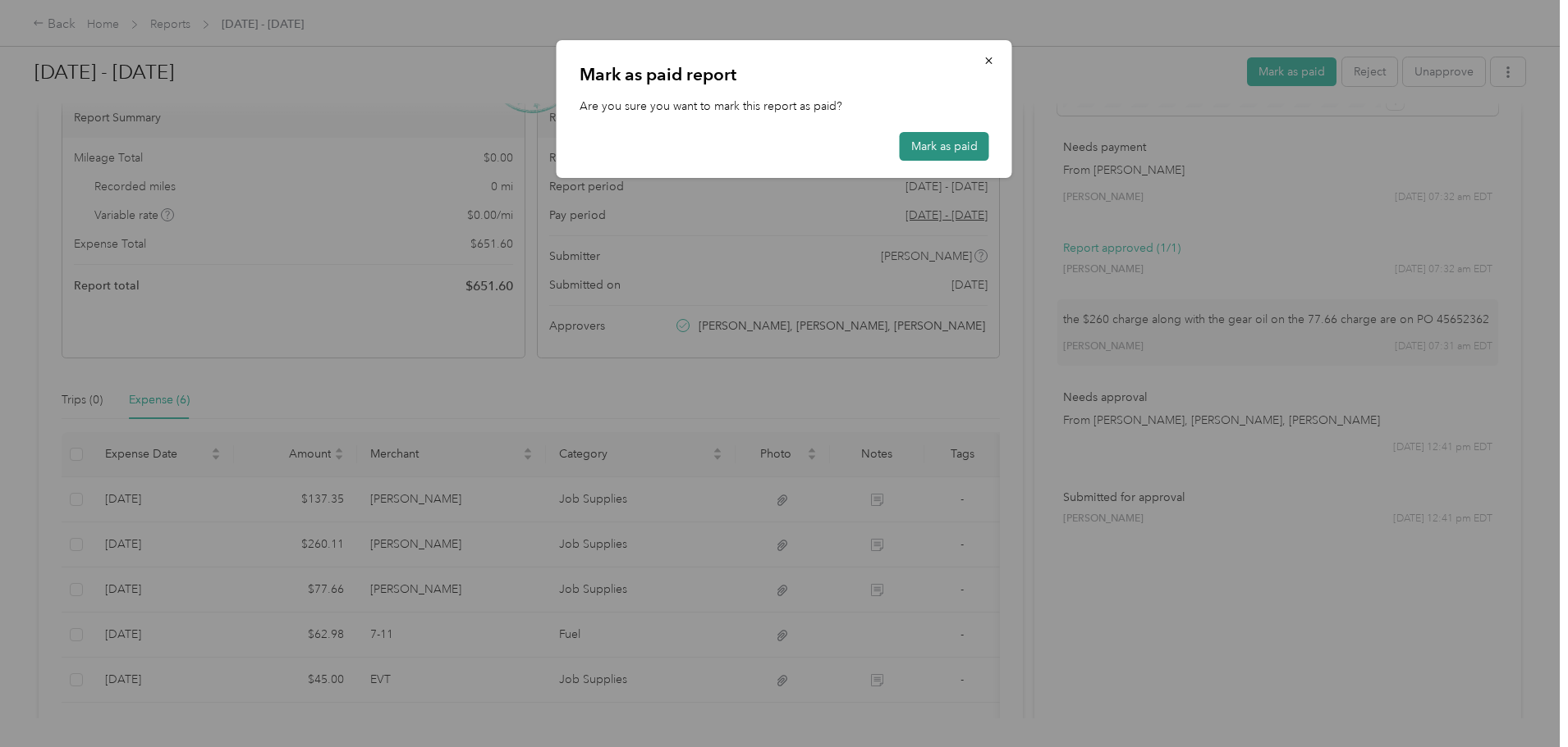
click at [956, 147] on button "Mark as paid" at bounding box center [945, 145] width 90 height 28
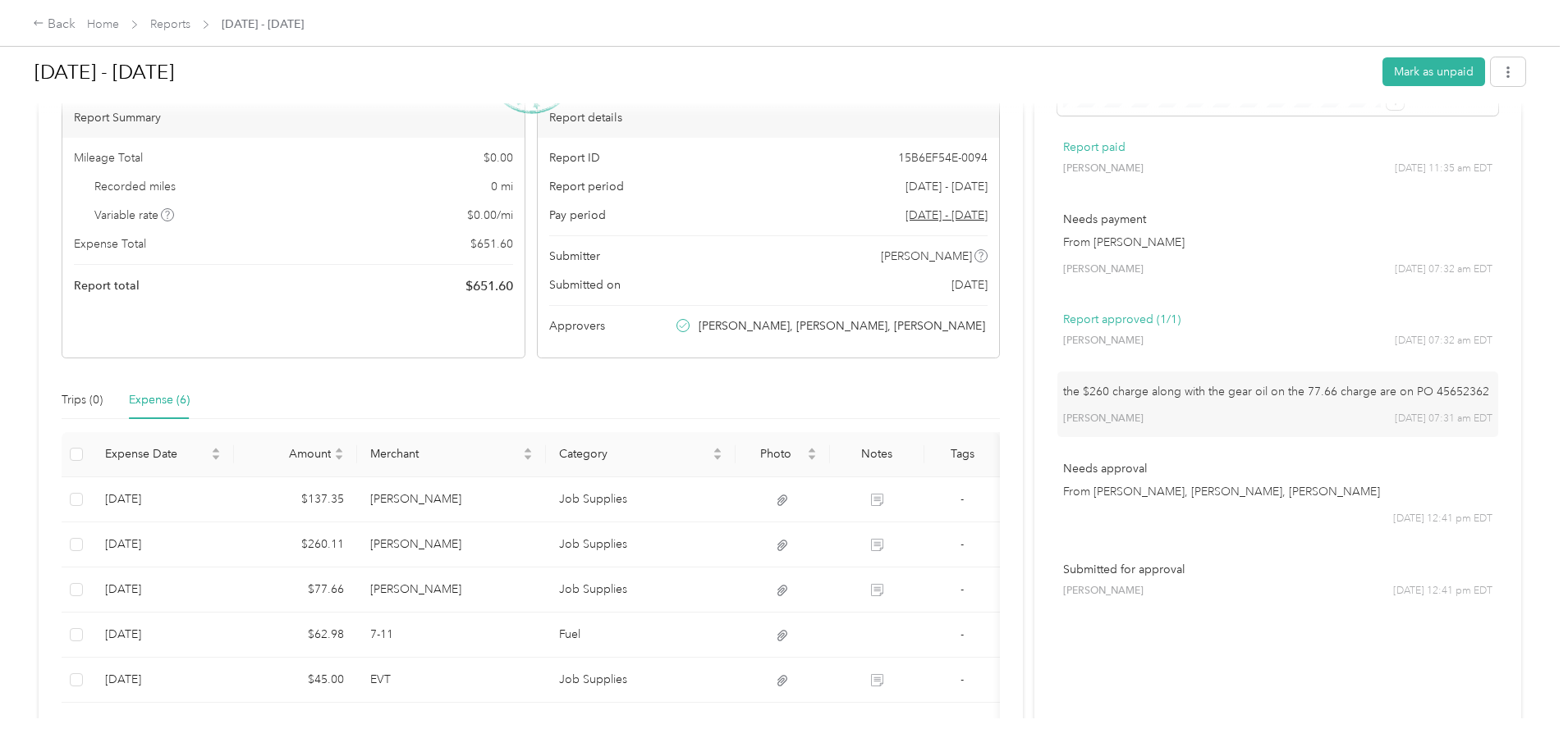
scroll to position [0, 0]
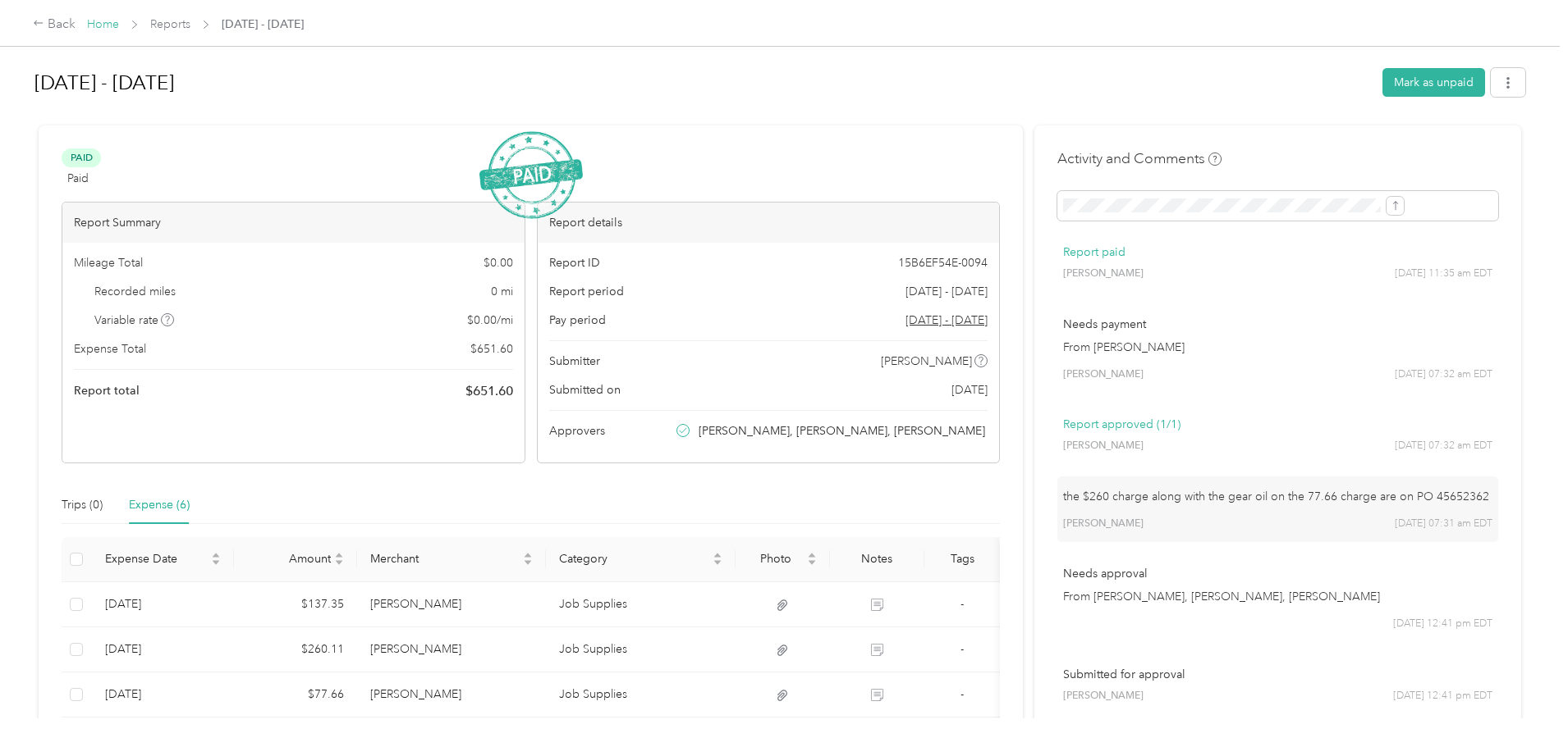
click at [119, 23] on link "Home" at bounding box center [102, 24] width 32 height 14
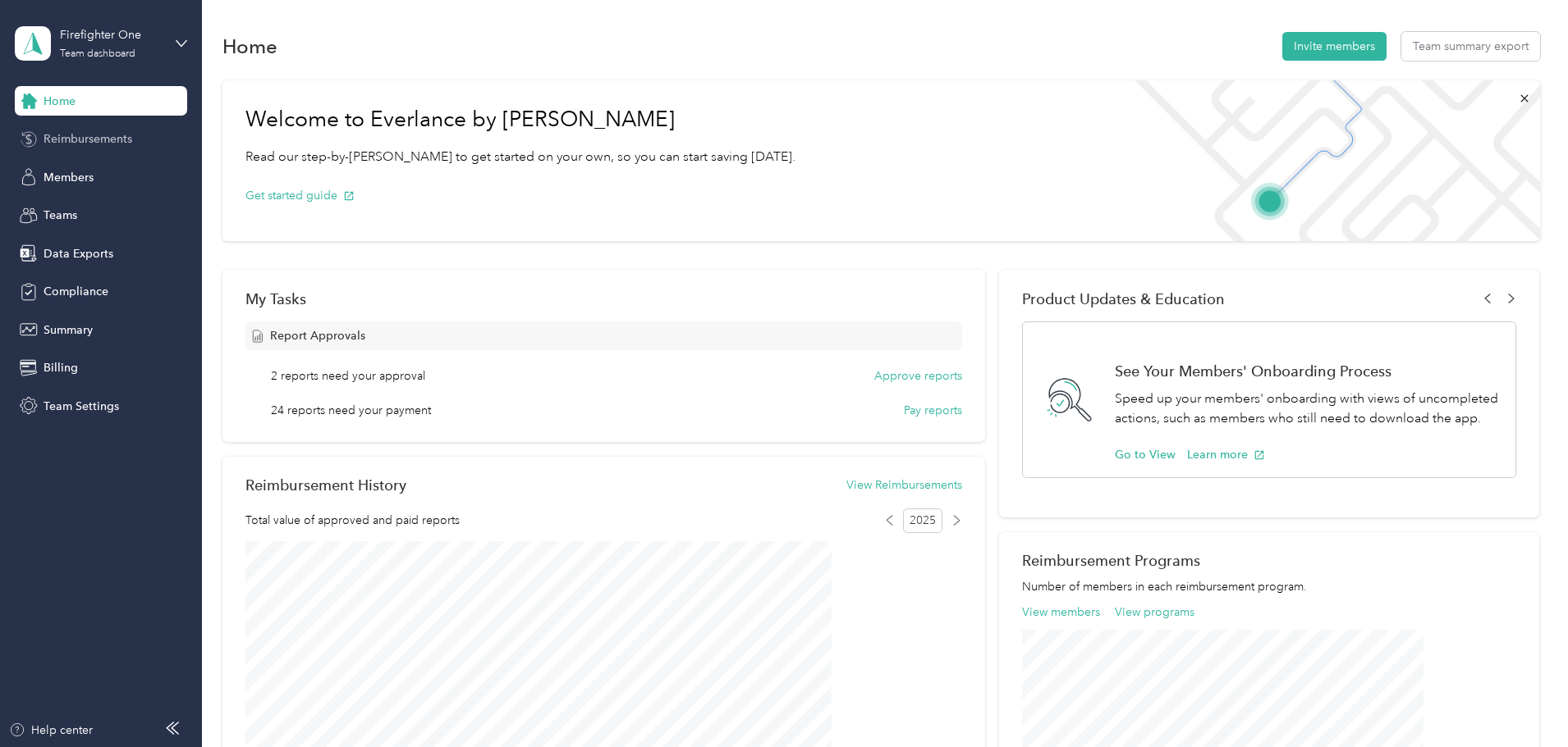
click at [87, 135] on span "Reimbursements" at bounding box center [88, 139] width 89 height 17
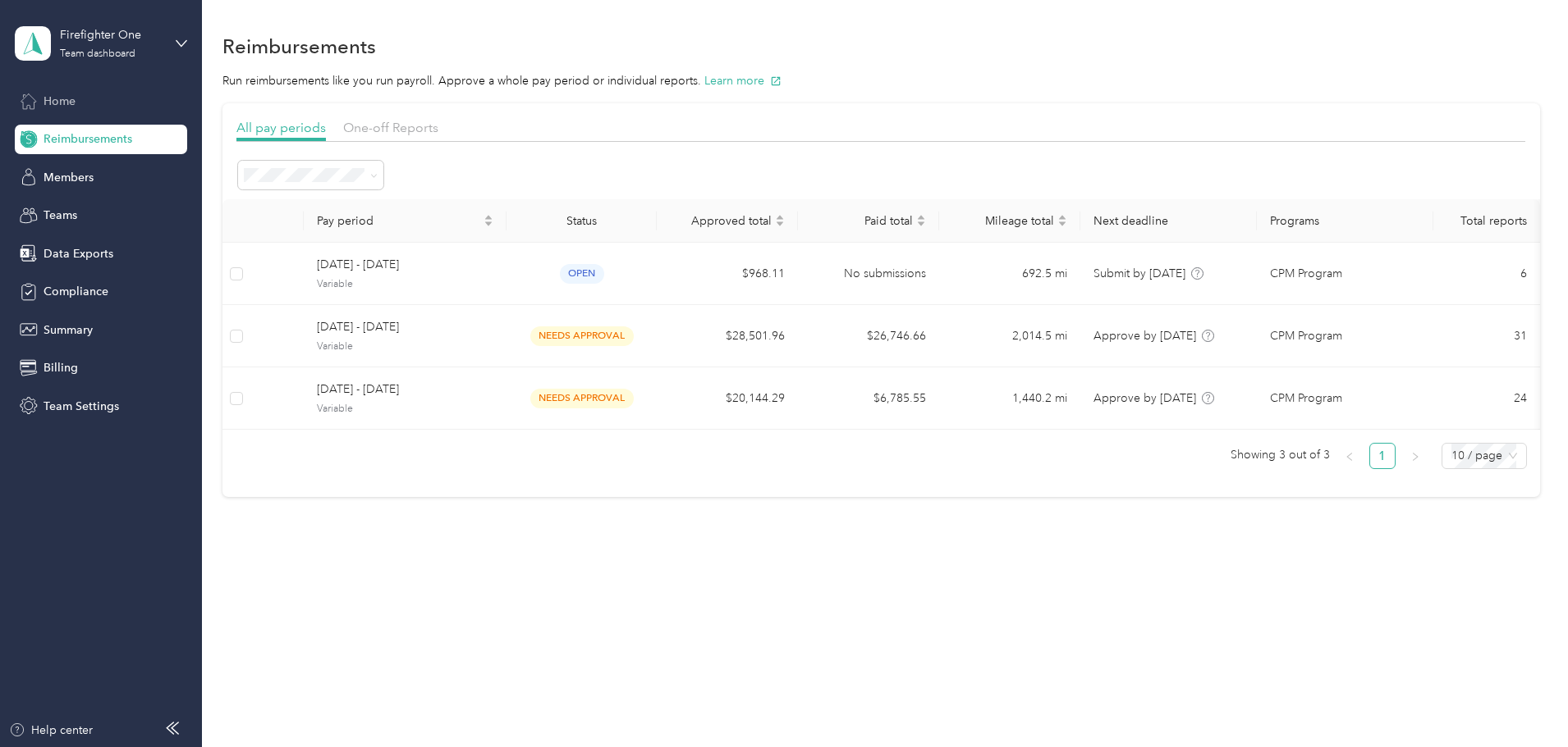
click at [86, 113] on div "Home" at bounding box center [101, 101] width 172 height 29
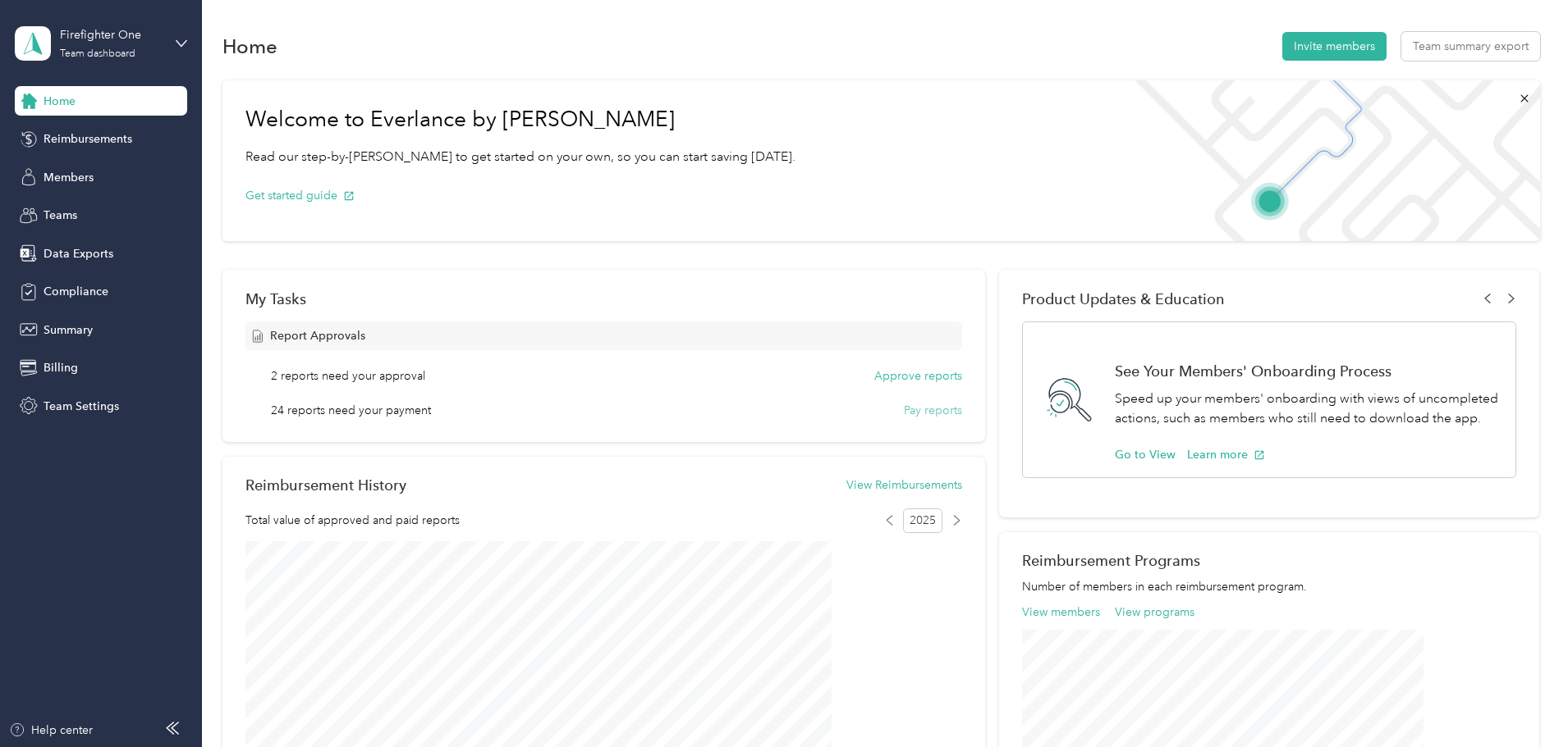
click at [904, 411] on button "Pay reports" at bounding box center [933, 411] width 59 height 17
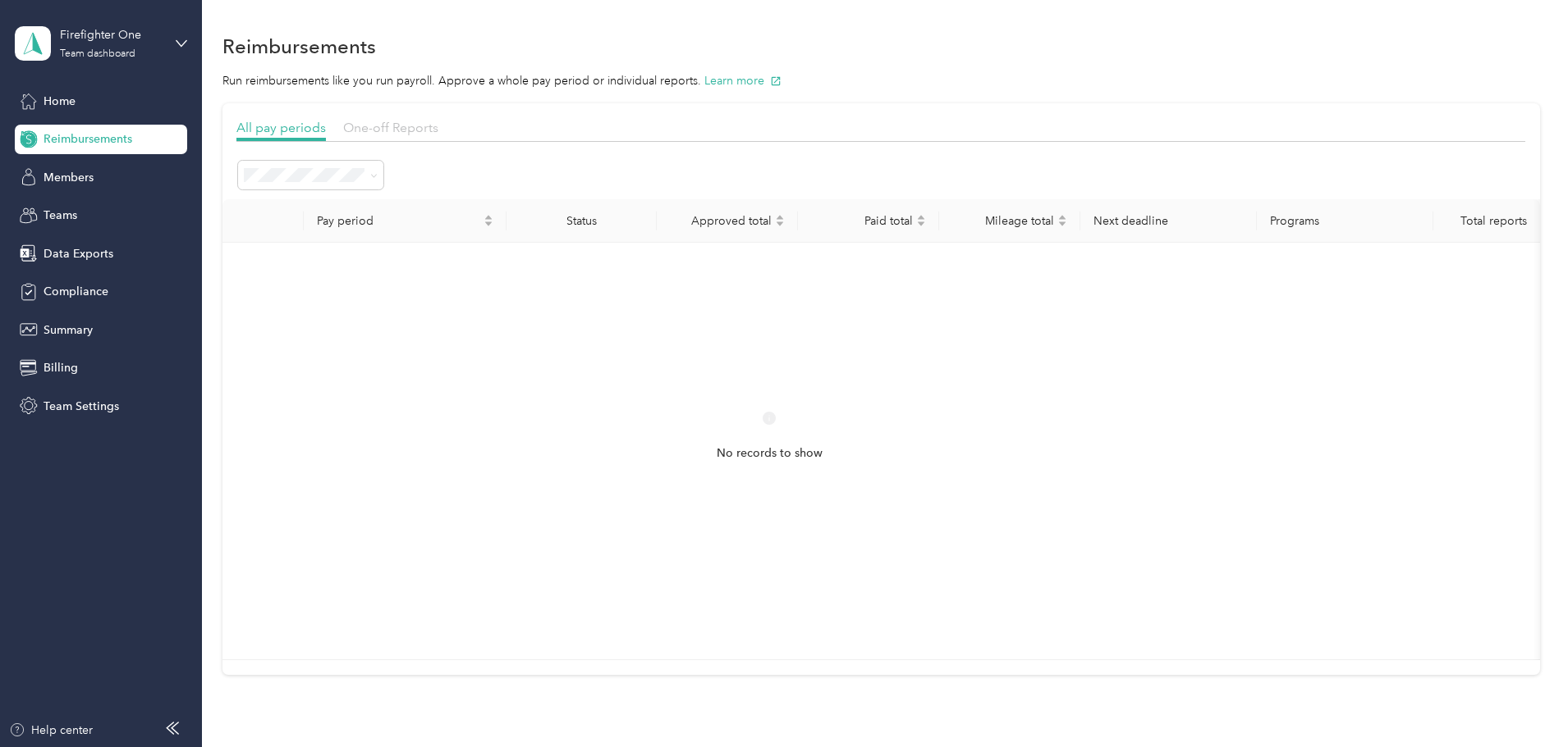
click at [438, 131] on span "One-off Reports" at bounding box center [391, 127] width 95 height 16
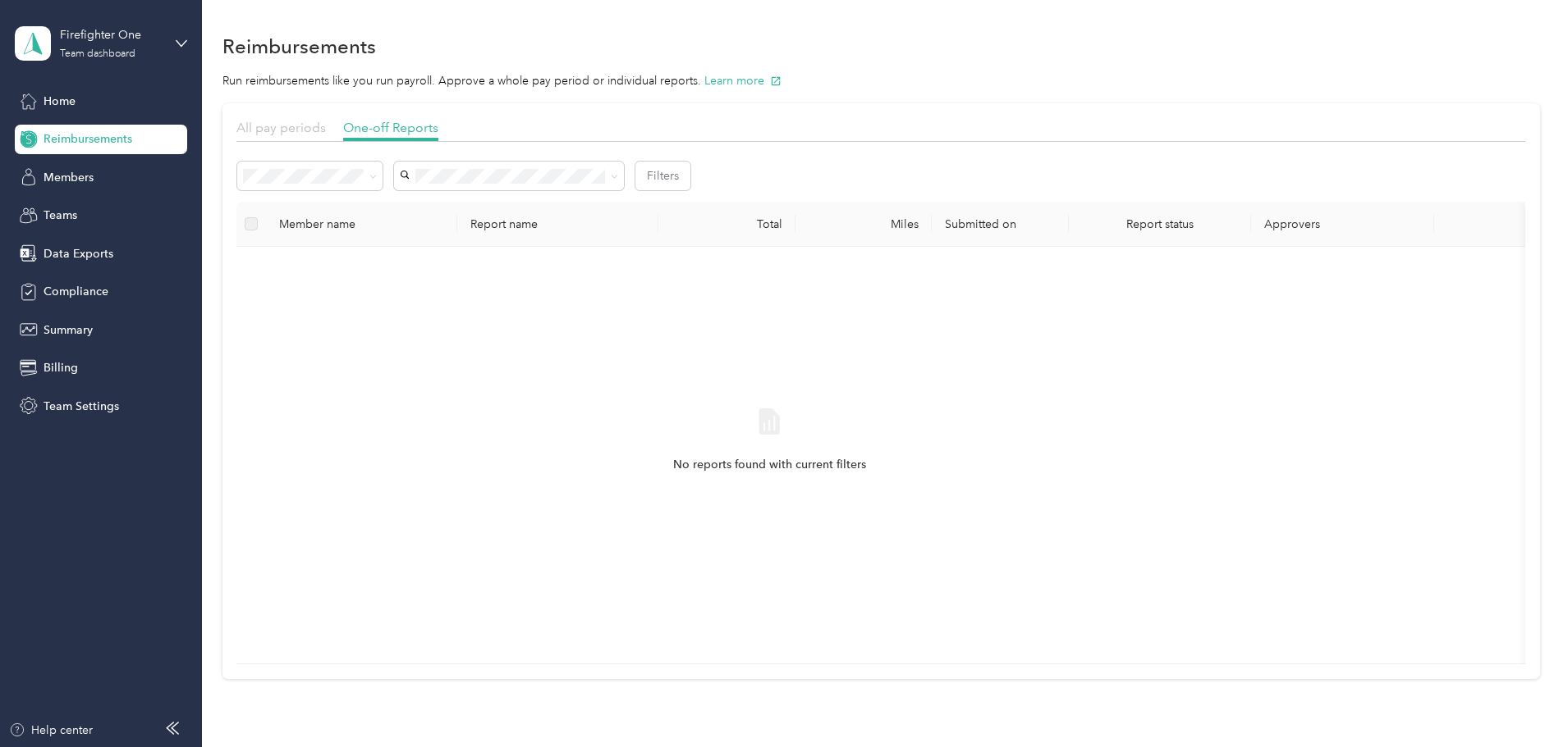
click at [326, 121] on span "All pay periods" at bounding box center [281, 127] width 90 height 16
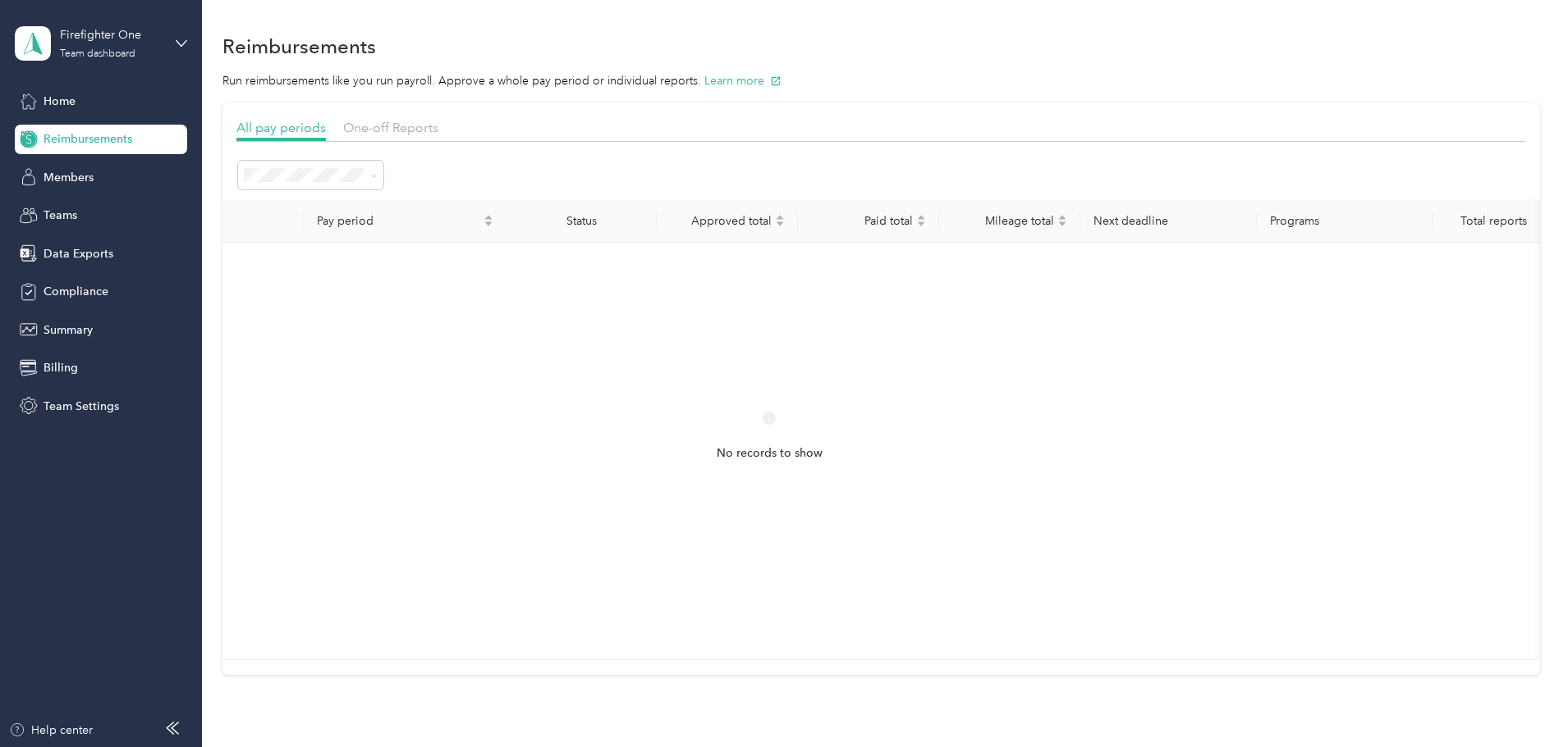
click at [112, 140] on span "Reimbursements" at bounding box center [88, 139] width 89 height 17
click at [70, 100] on span "Home" at bounding box center [59, 101] width 32 height 17
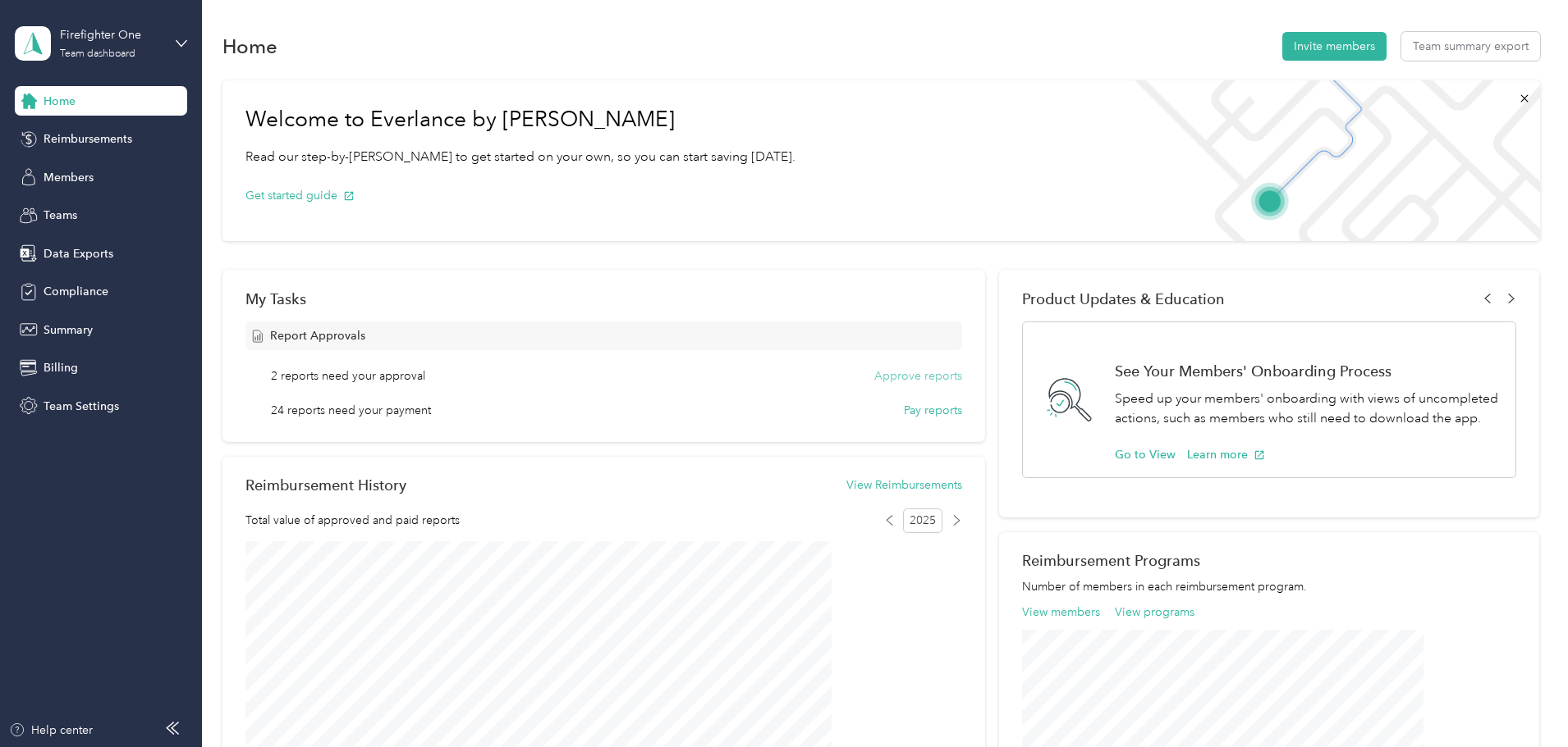
click at [900, 376] on button "Approve reports" at bounding box center [918, 376] width 88 height 17
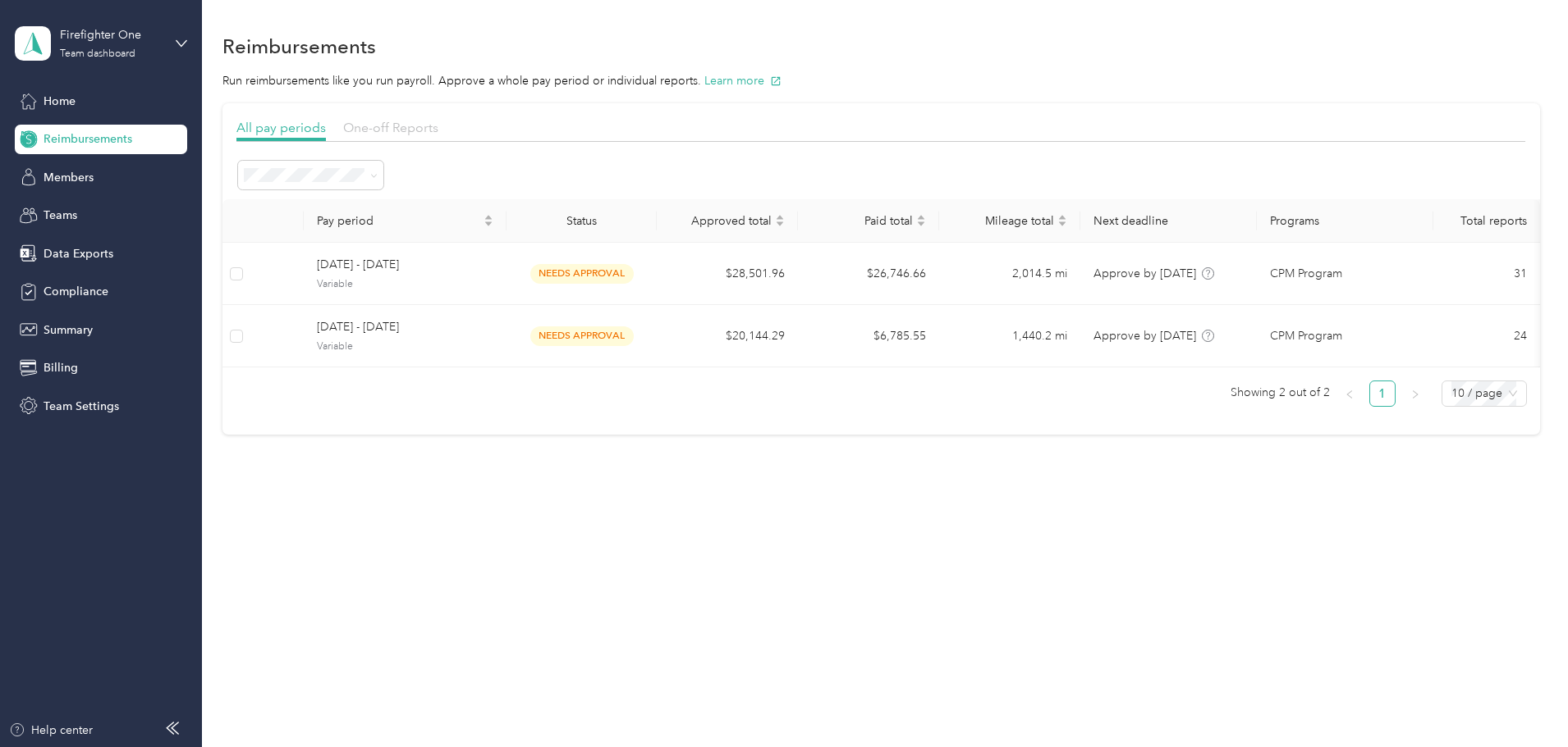
click at [438, 123] on span "One-off Reports" at bounding box center [391, 127] width 95 height 16
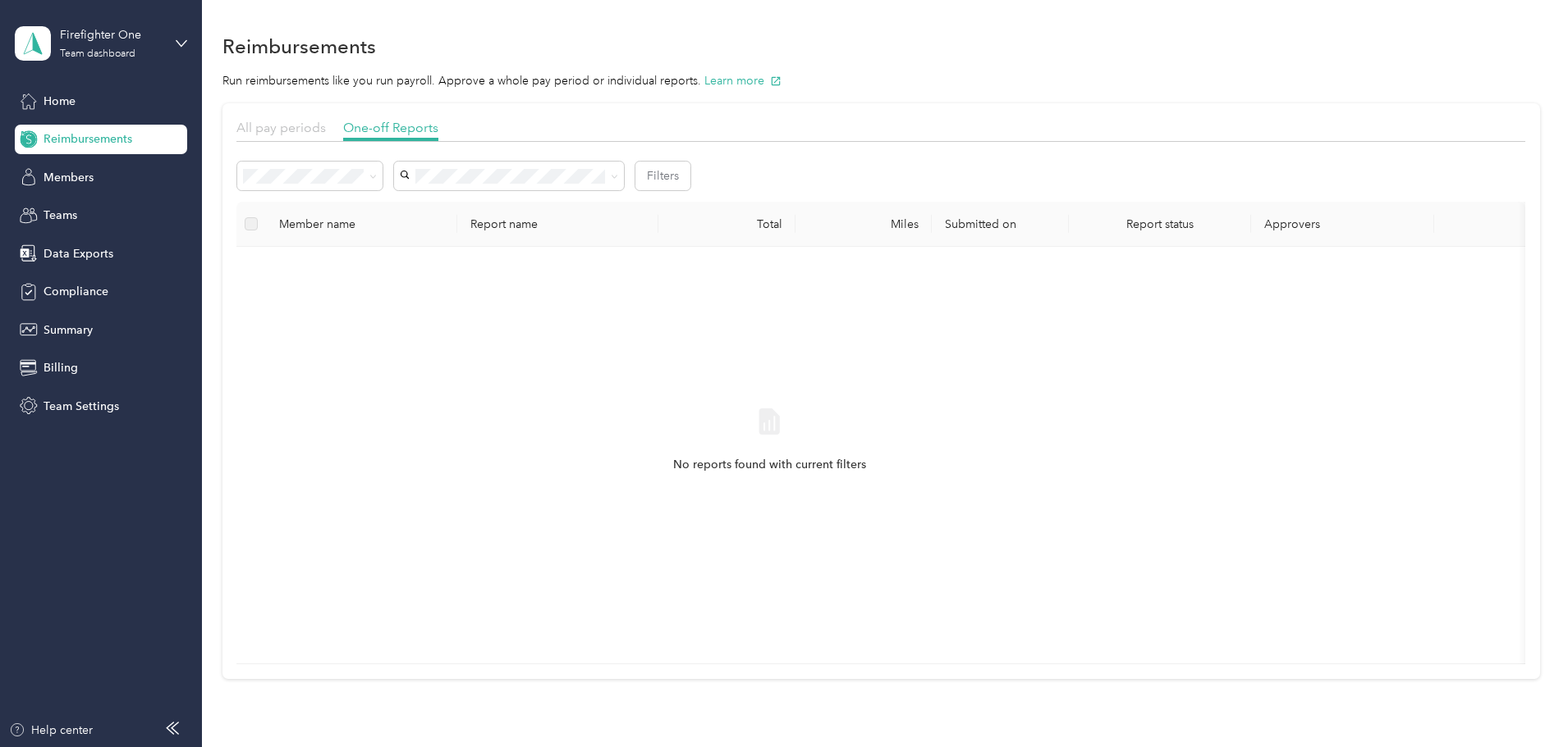
click at [326, 127] on span "All pay periods" at bounding box center [281, 127] width 90 height 16
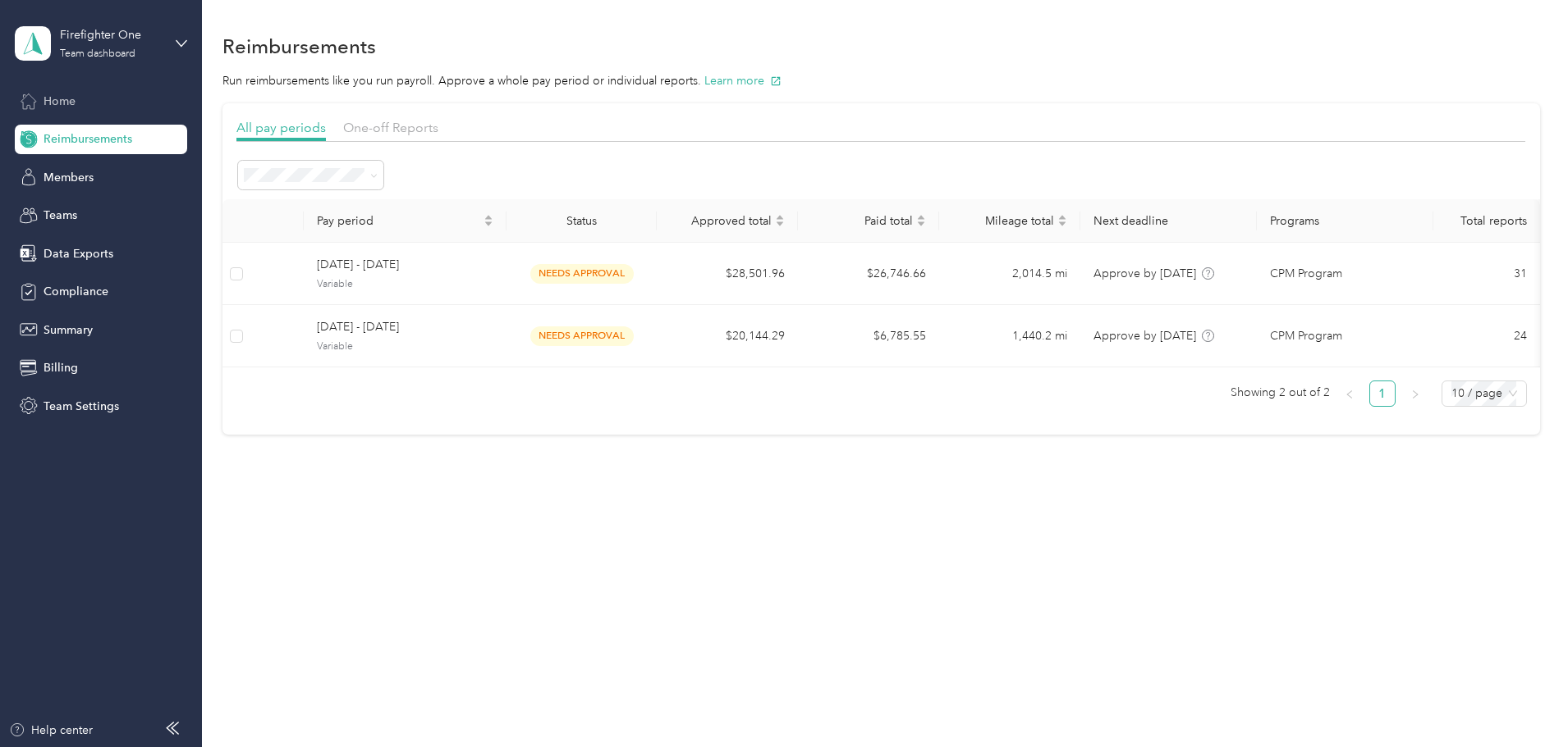
click at [68, 102] on span "Home" at bounding box center [59, 101] width 32 height 17
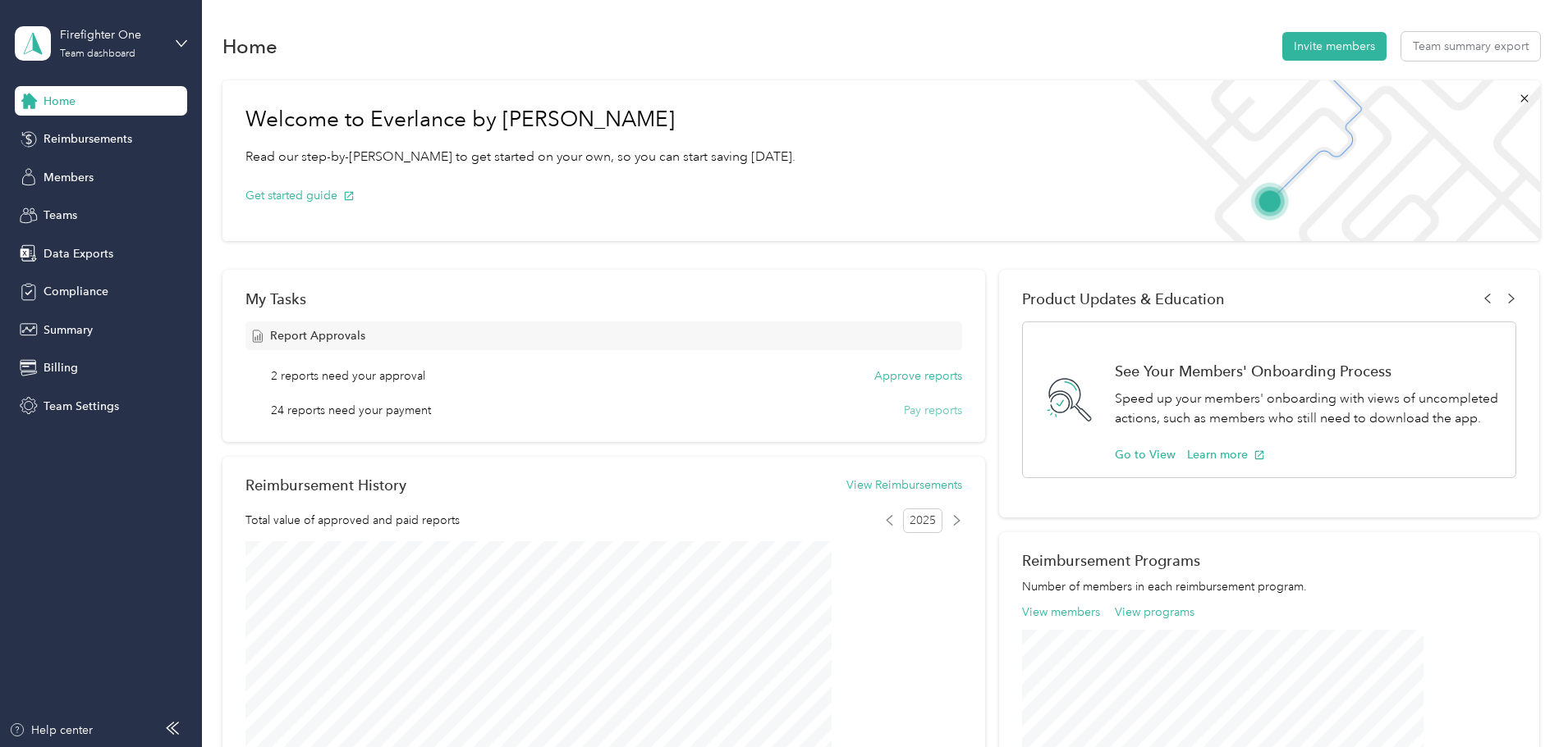
click at [927, 411] on button "Pay reports" at bounding box center [933, 411] width 59 height 17
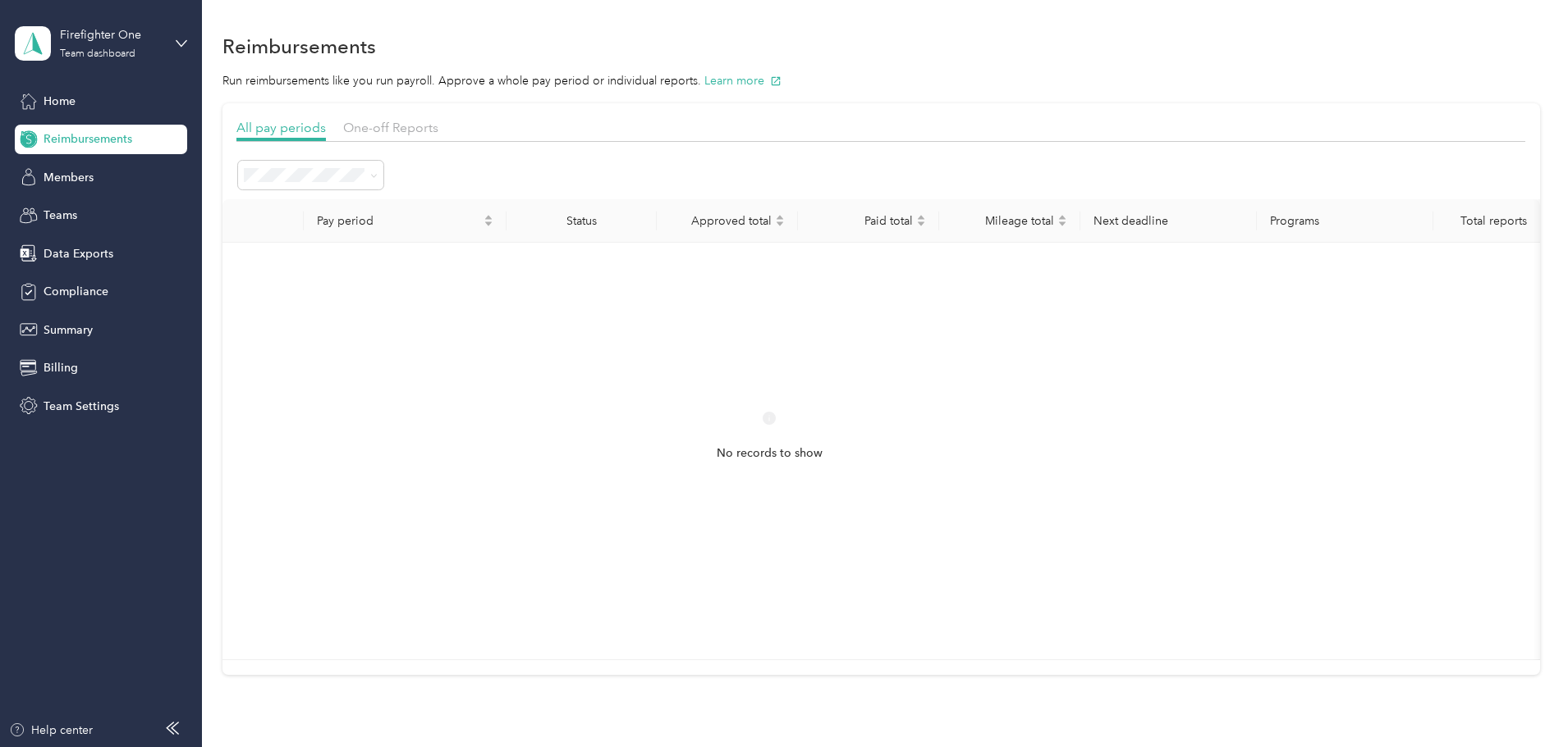
click at [92, 140] on span "Reimbursements" at bounding box center [88, 139] width 89 height 17
click at [68, 112] on div "Home" at bounding box center [101, 101] width 172 height 29
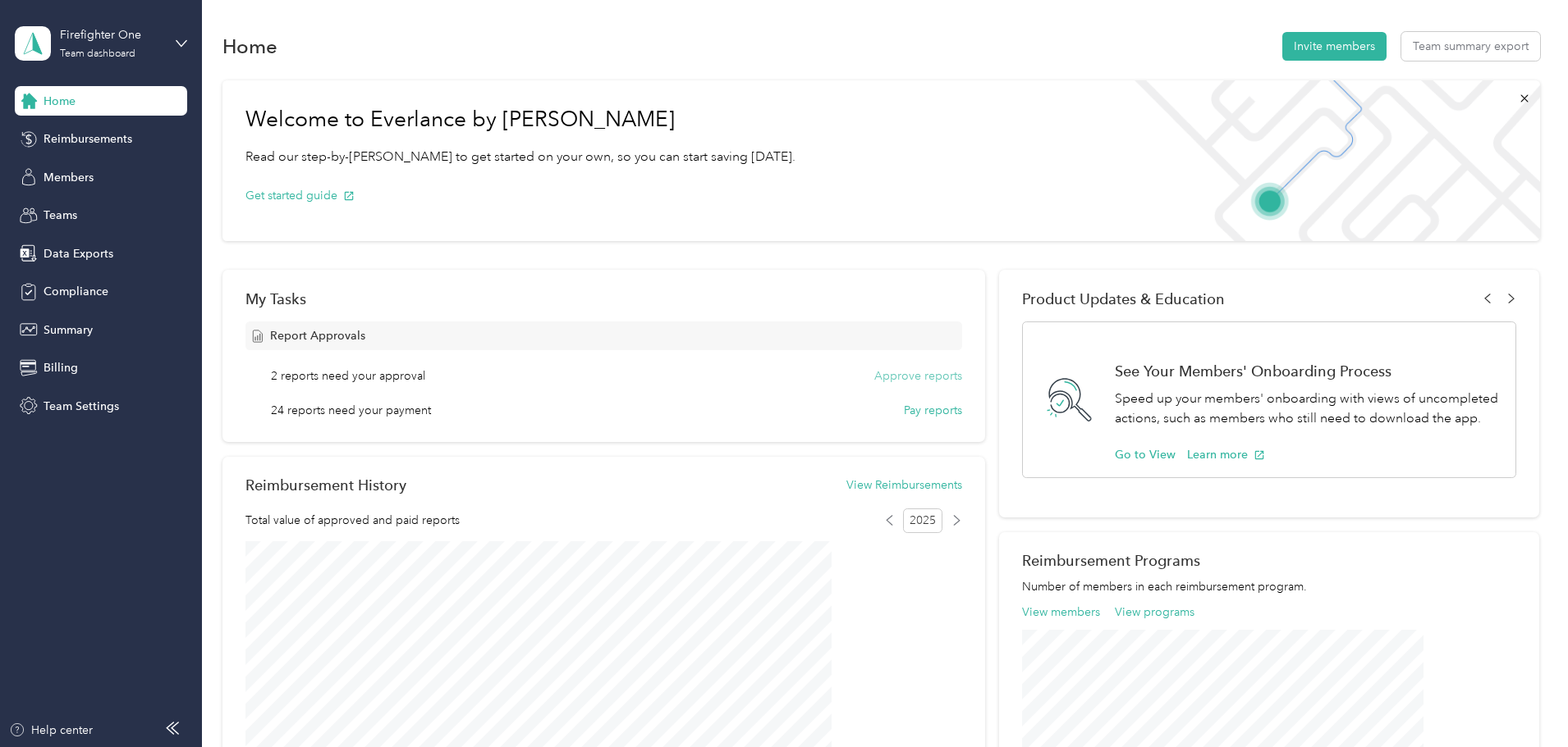
click at [901, 378] on button "Approve reports" at bounding box center [918, 376] width 88 height 17
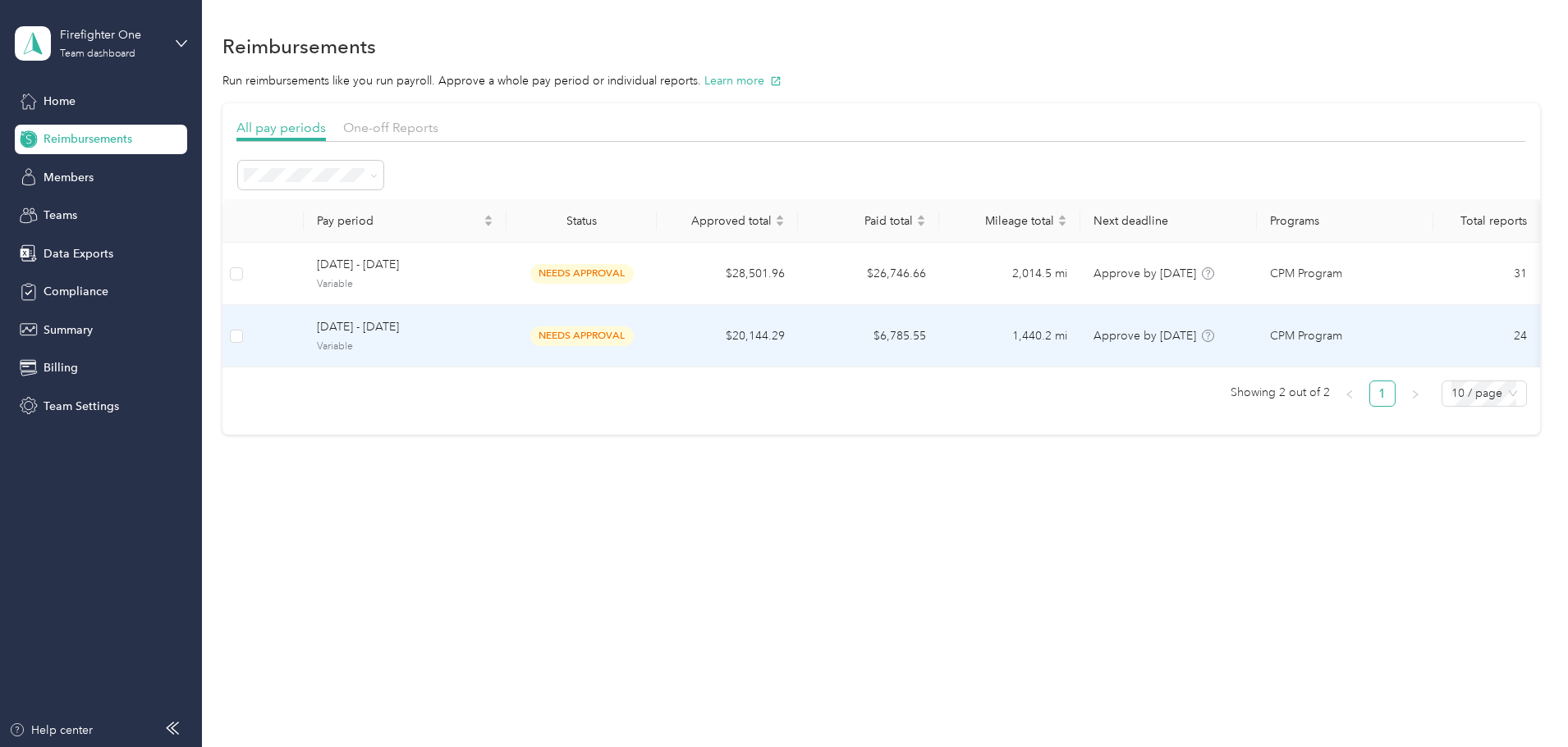
click at [493, 329] on span "[DATE] - [DATE]" at bounding box center [404, 327] width 177 height 18
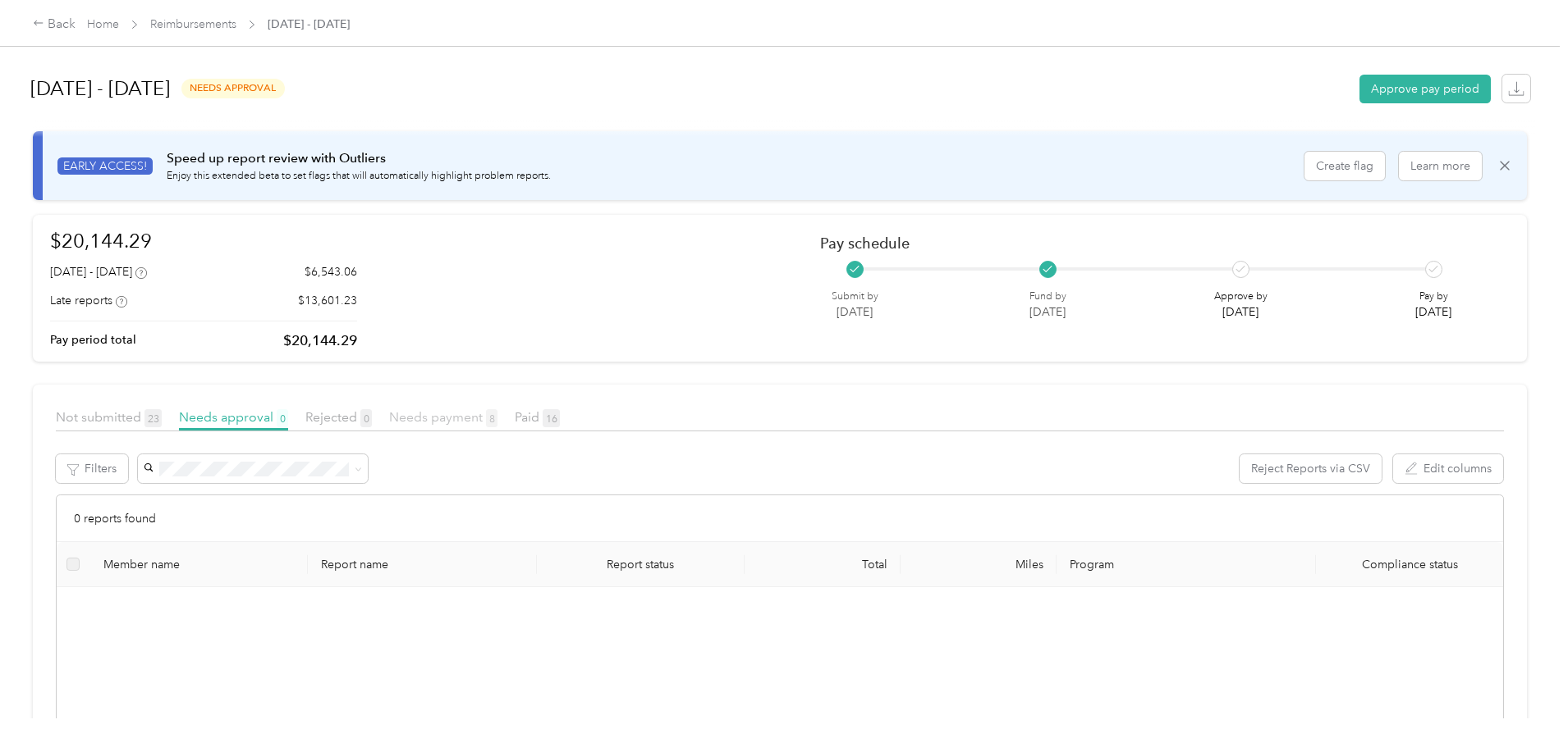
click at [498, 419] on span "Needs payment 8" at bounding box center [443, 417] width 108 height 16
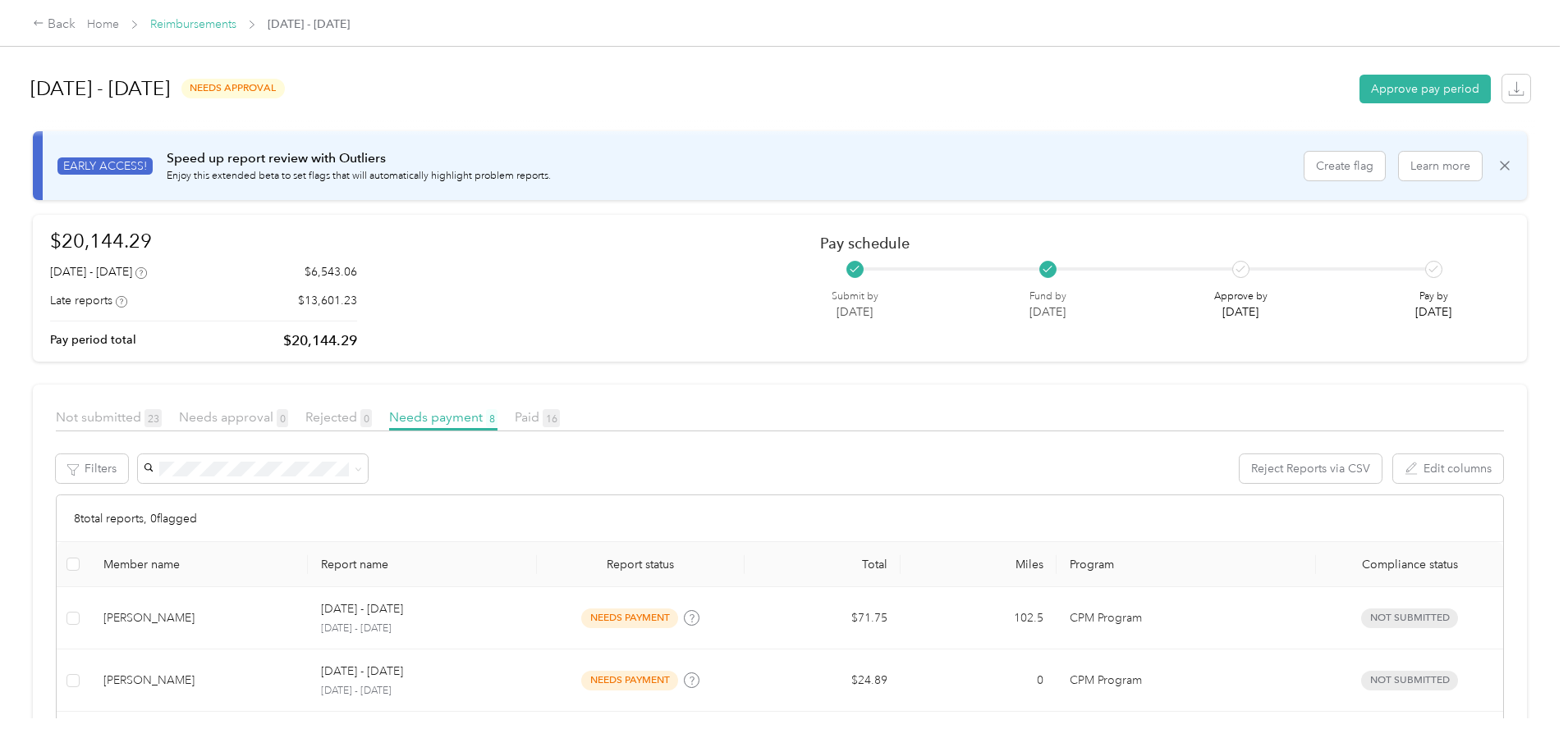
click at [236, 20] on link "Reimbursements" at bounding box center [193, 24] width 86 height 14
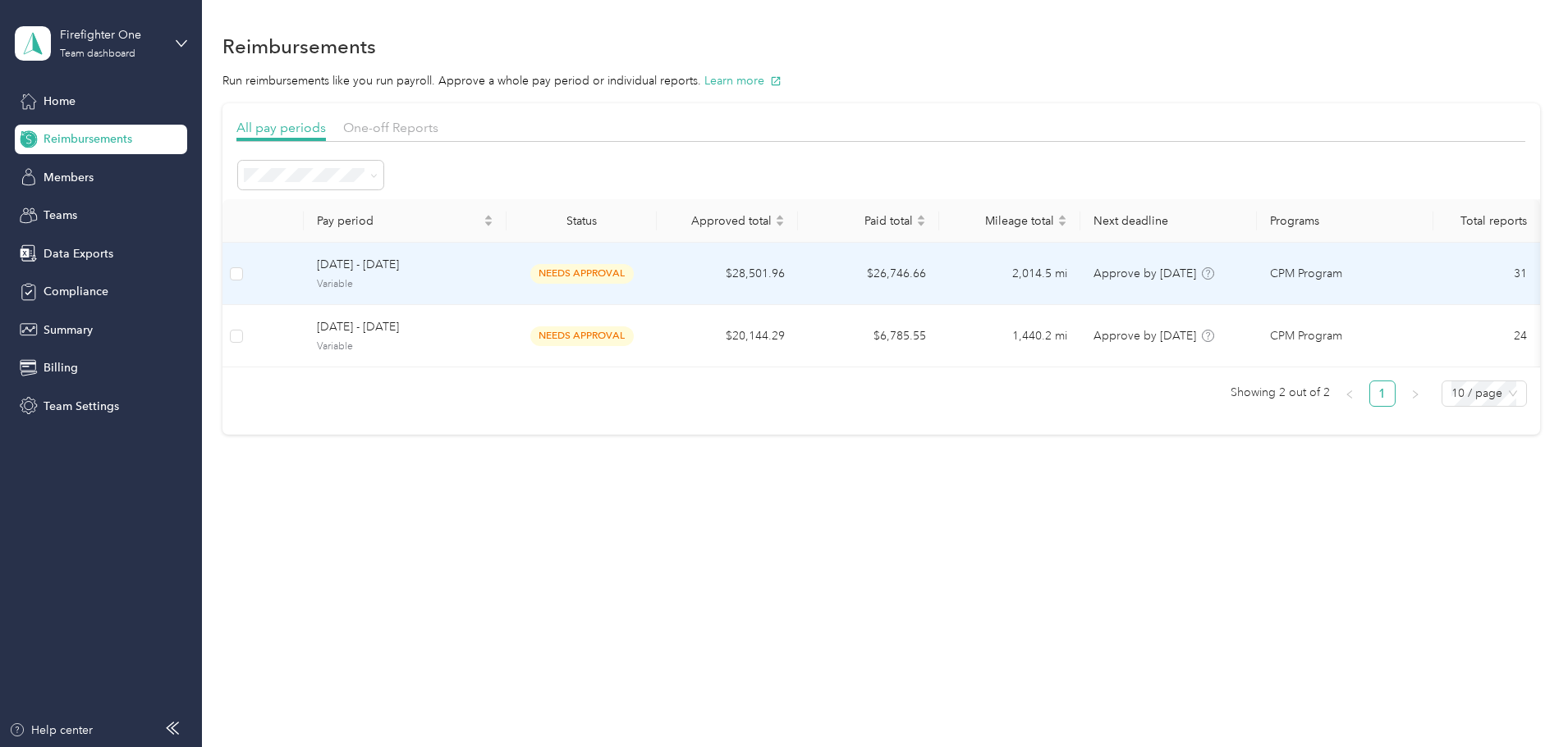
click at [779, 272] on td "$28,501.96" at bounding box center [727, 274] width 141 height 62
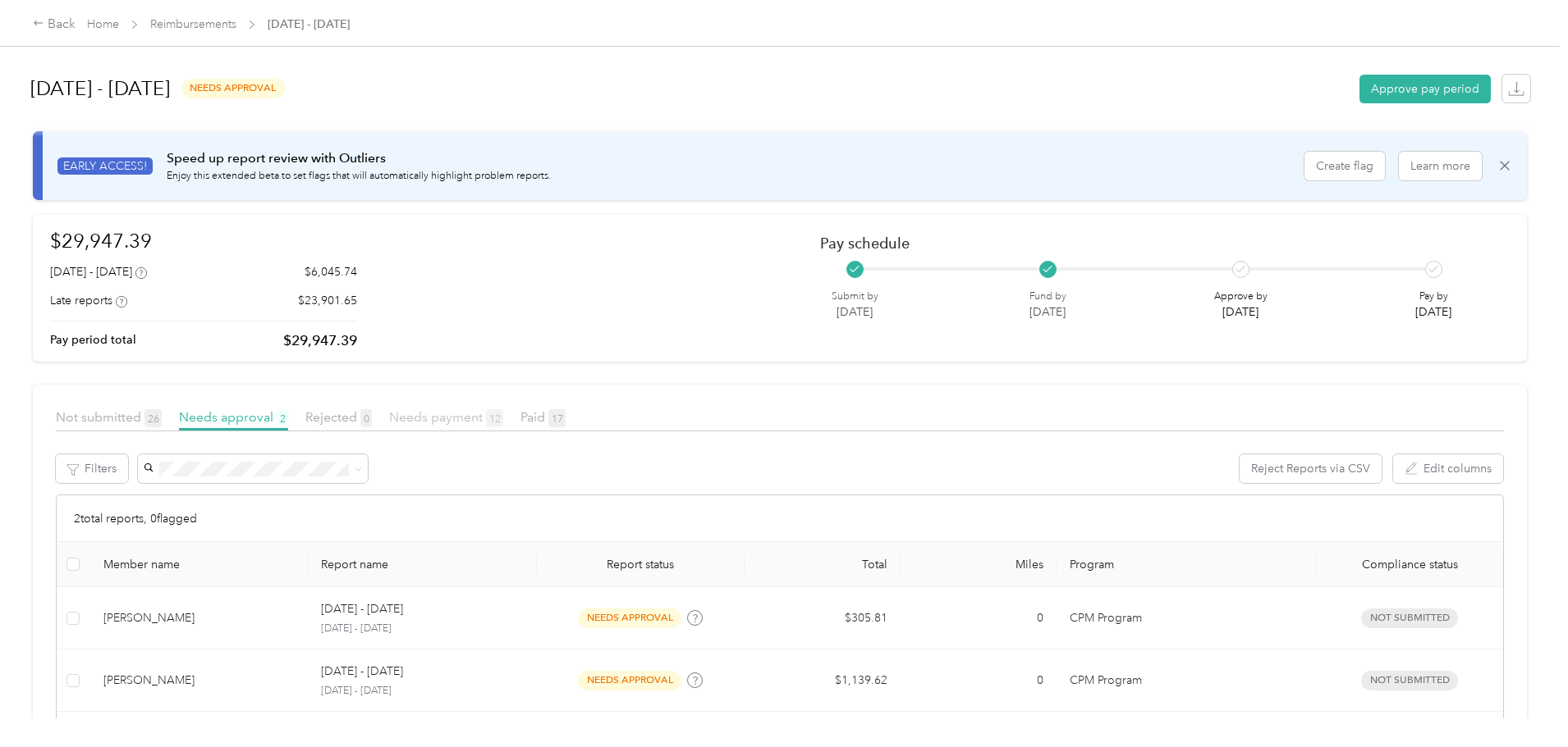
click at [503, 415] on span "Needs payment 12" at bounding box center [446, 417] width 114 height 16
click at [565, 412] on span "Paid 17" at bounding box center [542, 417] width 45 height 16
click at [503, 415] on span "Needs payment 12" at bounding box center [446, 417] width 114 height 16
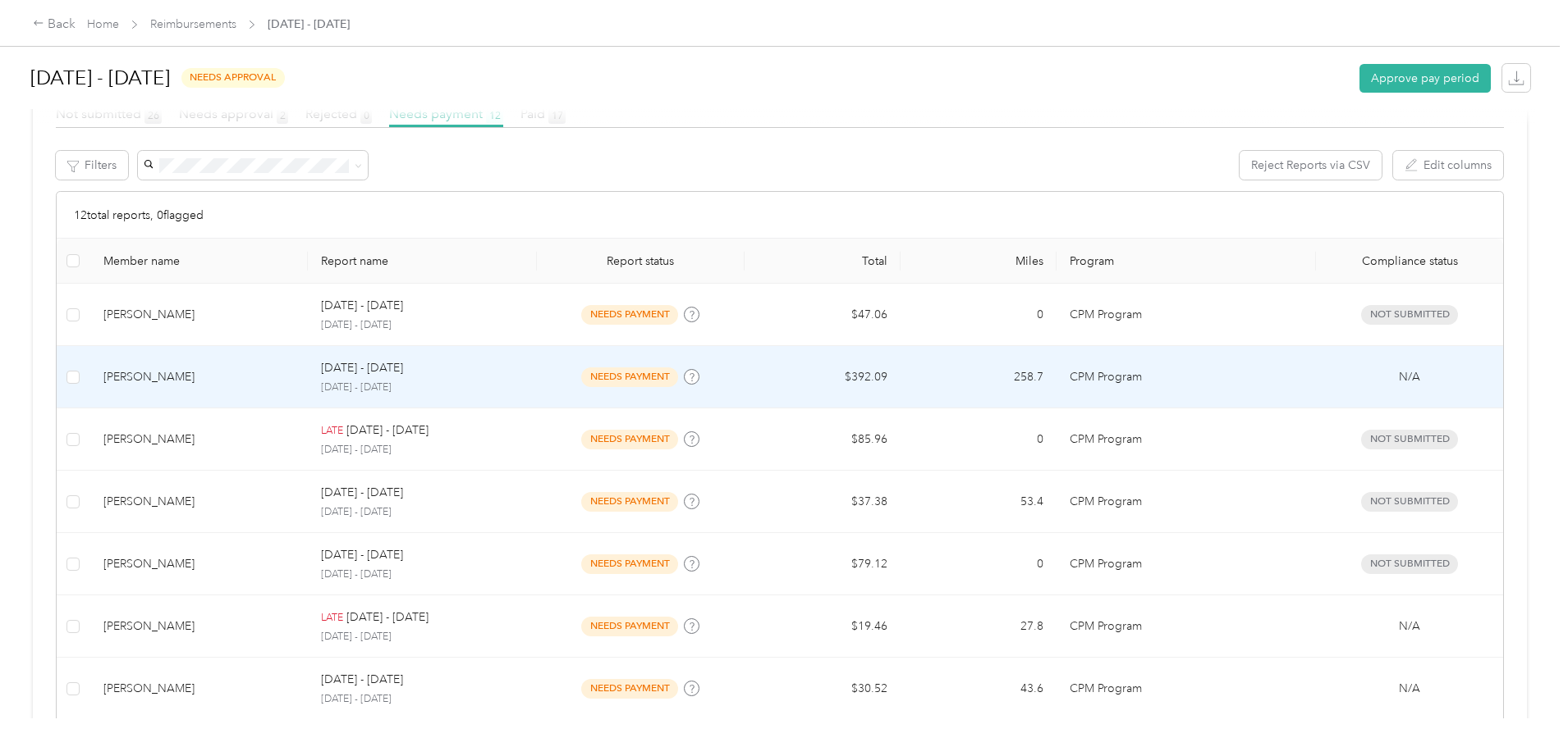
scroll to position [328, 0]
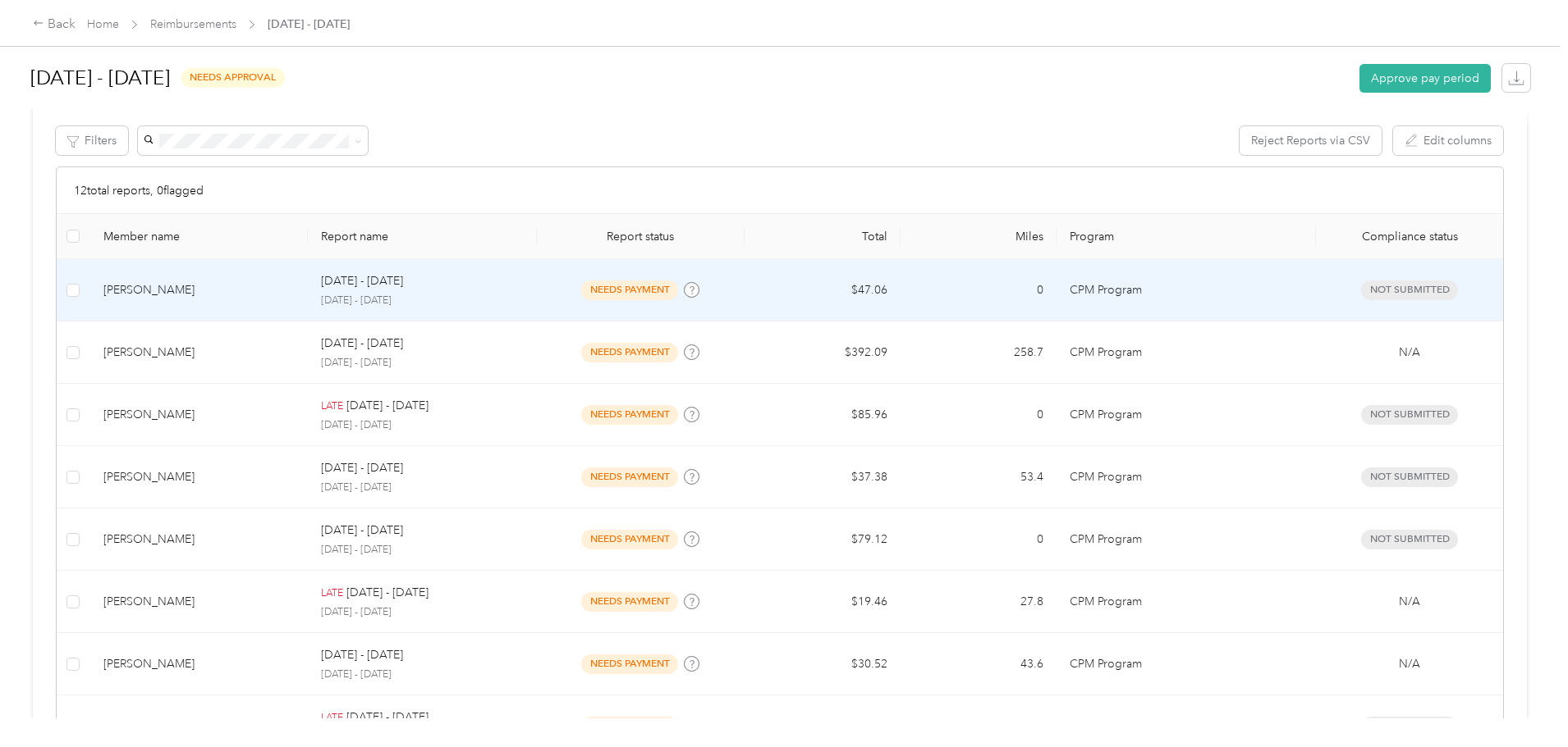
click at [476, 293] on p "[DATE] - [DATE]" at bounding box center [422, 301] width 202 height 15
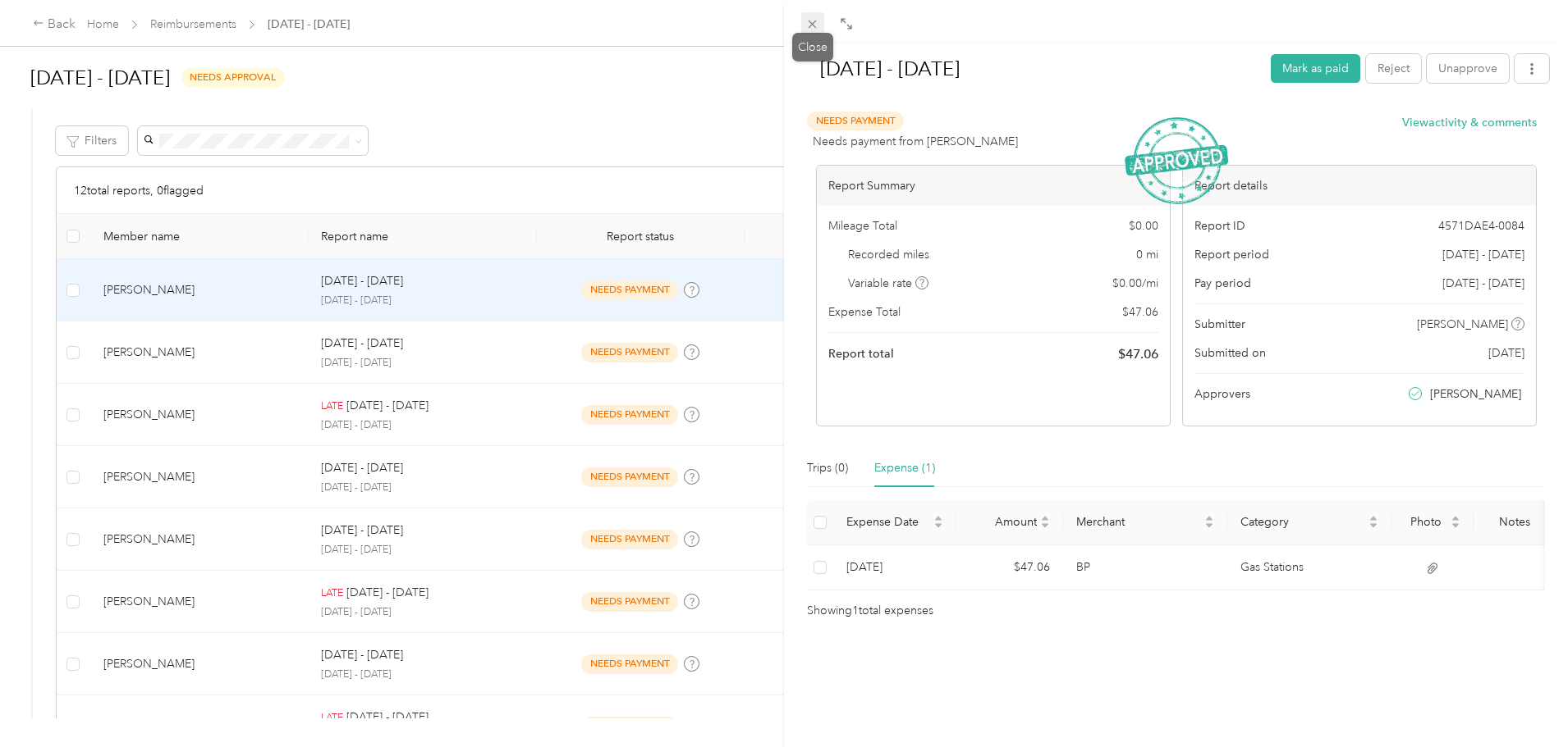
drag, startPoint x: 820, startPoint y: 27, endPoint x: 809, endPoint y: 23, distance: 11.7
click at [811, 27] on icon at bounding box center [812, 24] width 8 height 8
